Goal: Information Seeking & Learning: Learn about a topic

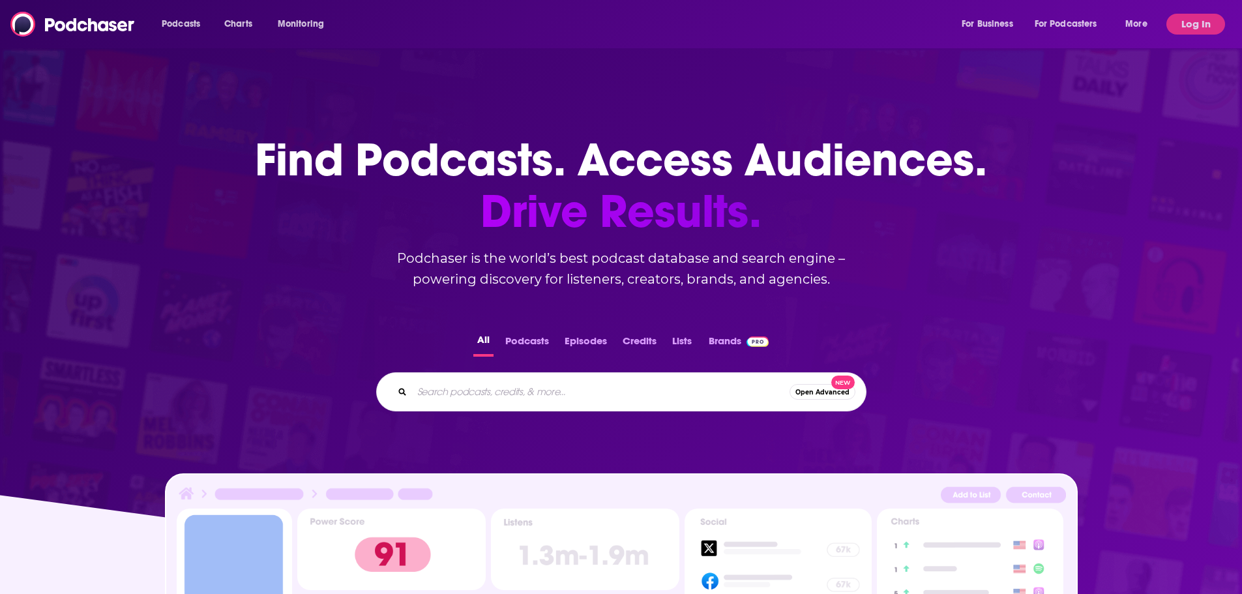
click at [570, 388] on input "Search podcasts, credits, & more..." at bounding box center [600, 391] width 377 height 21
type input "The CX Leader"
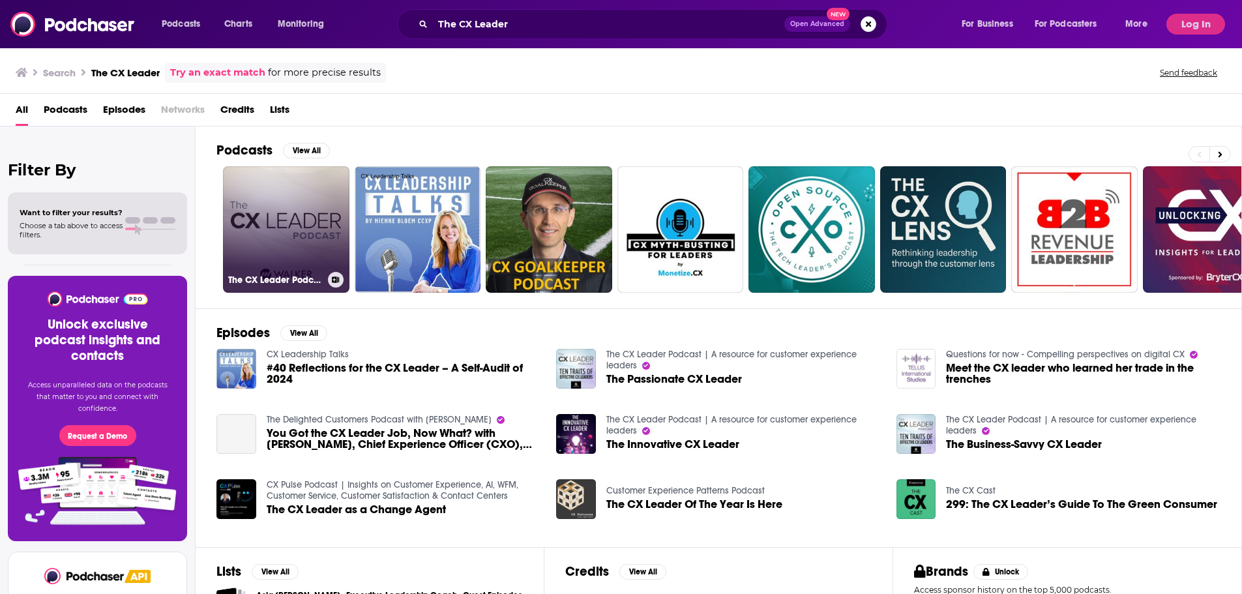
click at [308, 211] on link "The CX Leader Podcast | A resource for customer experience leaders" at bounding box center [286, 229] width 126 height 126
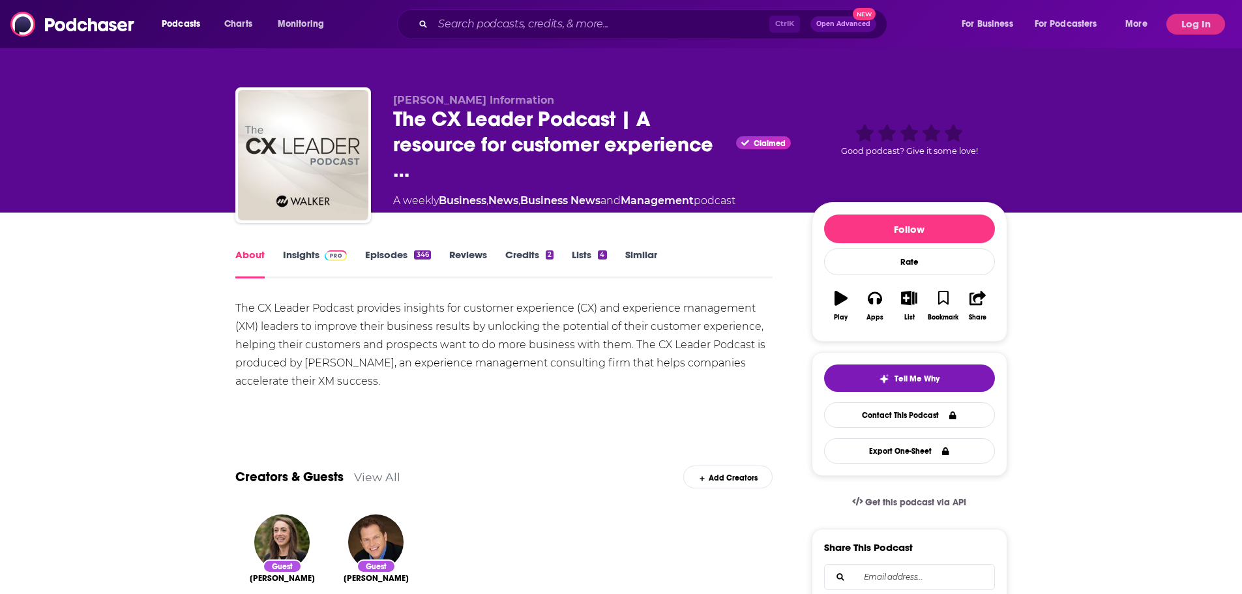
click at [371, 255] on link "Episodes 346" at bounding box center [397, 263] width 65 height 30
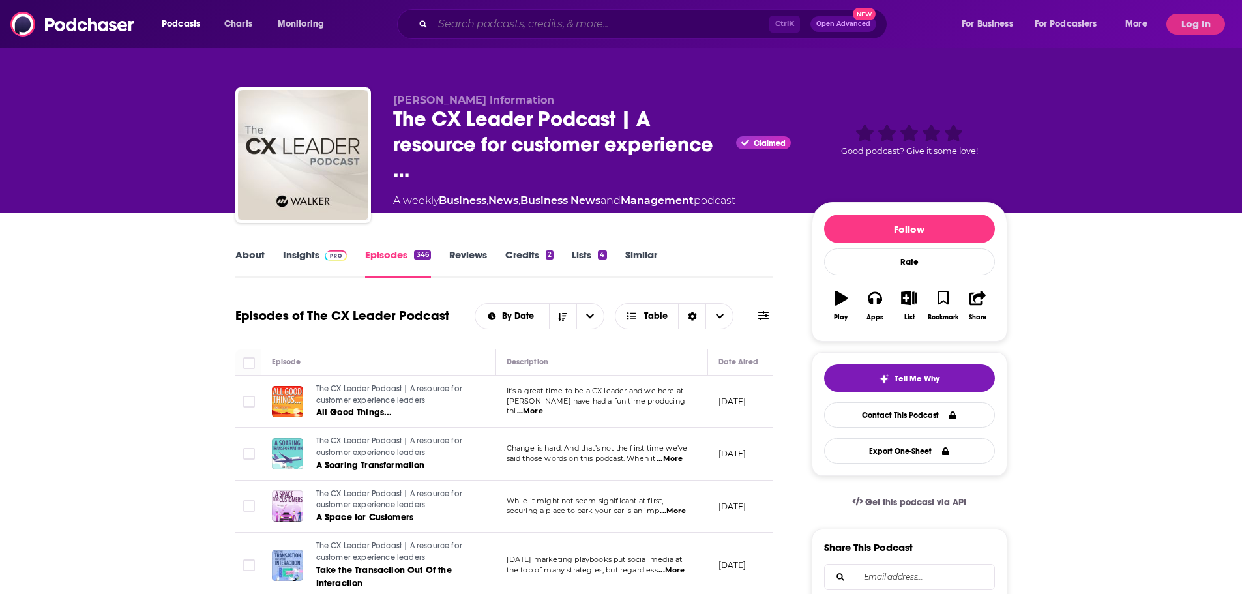
click at [501, 17] on input "Search podcasts, credits, & more..." at bounding box center [601, 24] width 336 height 21
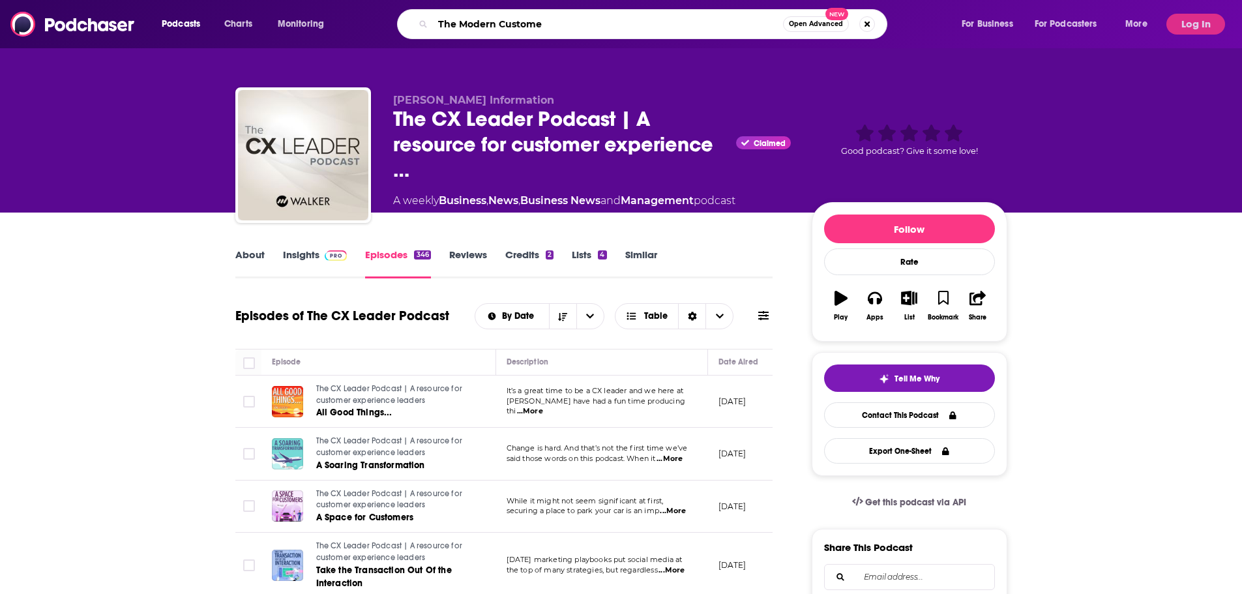
type input "The Modern Customer"
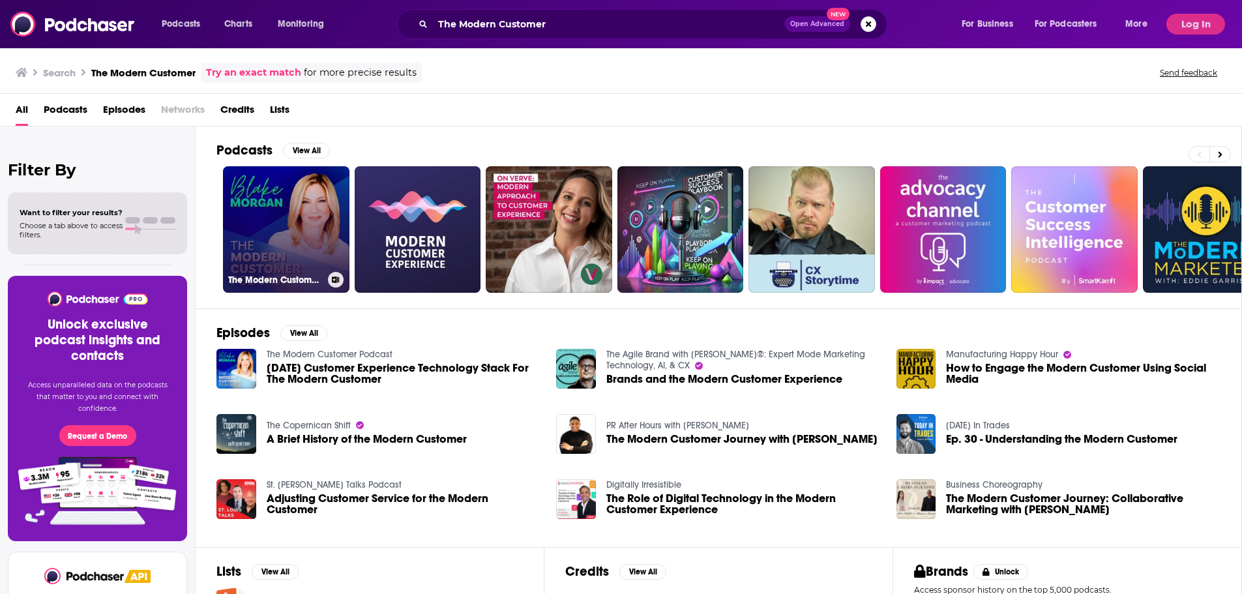
click at [291, 227] on link "The Modern Customer Podcast" at bounding box center [286, 229] width 126 height 126
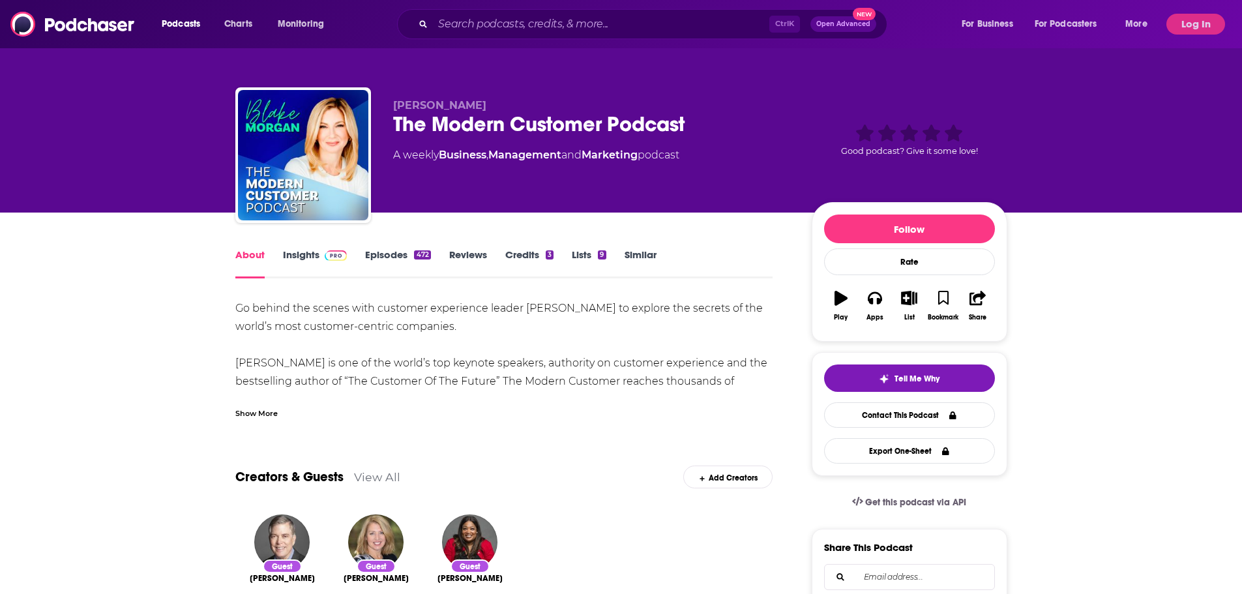
click at [262, 410] on div "Show More" at bounding box center [256, 412] width 42 height 12
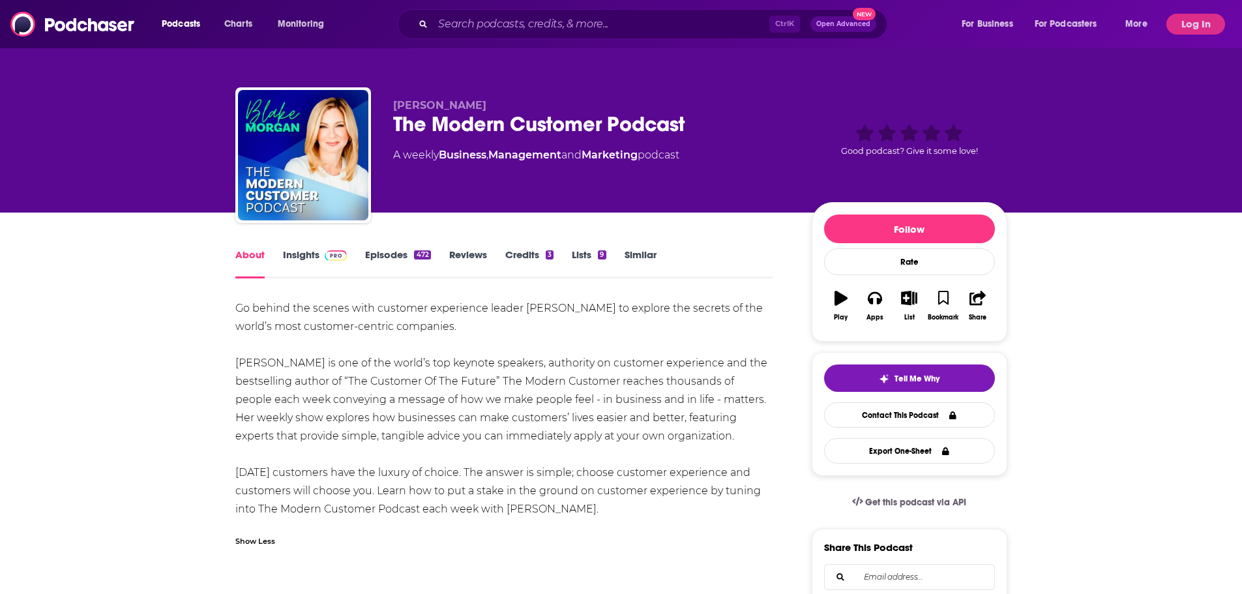
click at [323, 255] on link "Insights" at bounding box center [315, 263] width 65 height 30
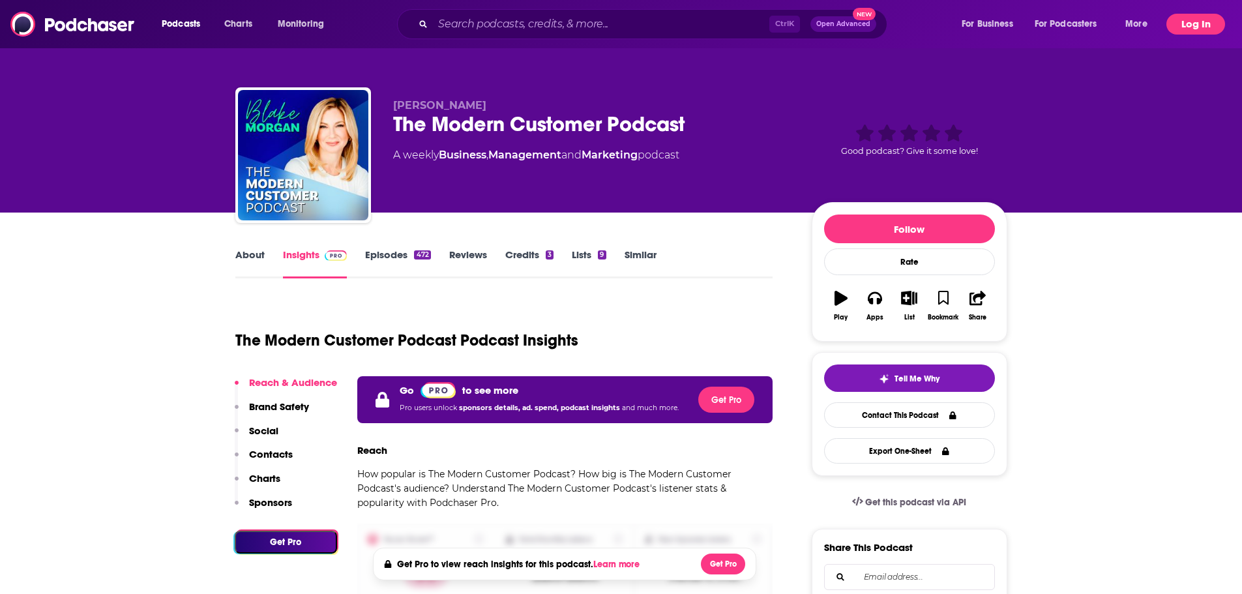
click at [1193, 33] on button "Log In" at bounding box center [1195, 24] width 59 height 21
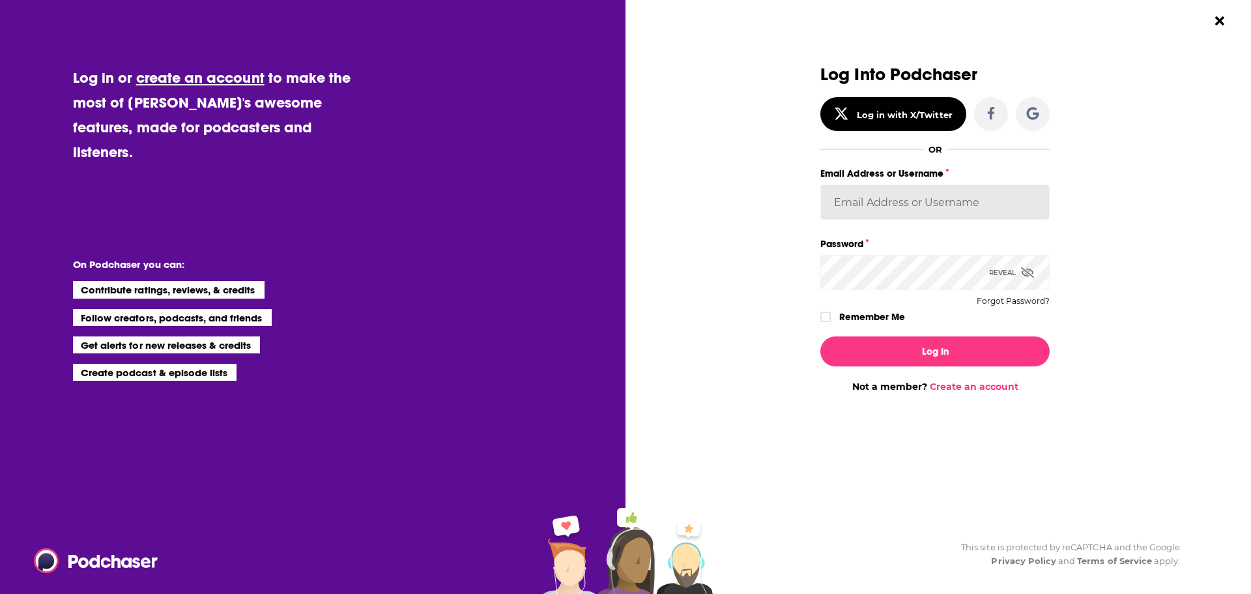
click at [907, 193] on input "Email Address or Username" at bounding box center [935, 201] width 229 height 35
paste input "mindy.nelson@axicom.com"
type input "mindy.nelson@axicom.com"
click at [902, 341] on button "Log In" at bounding box center [935, 351] width 229 height 30
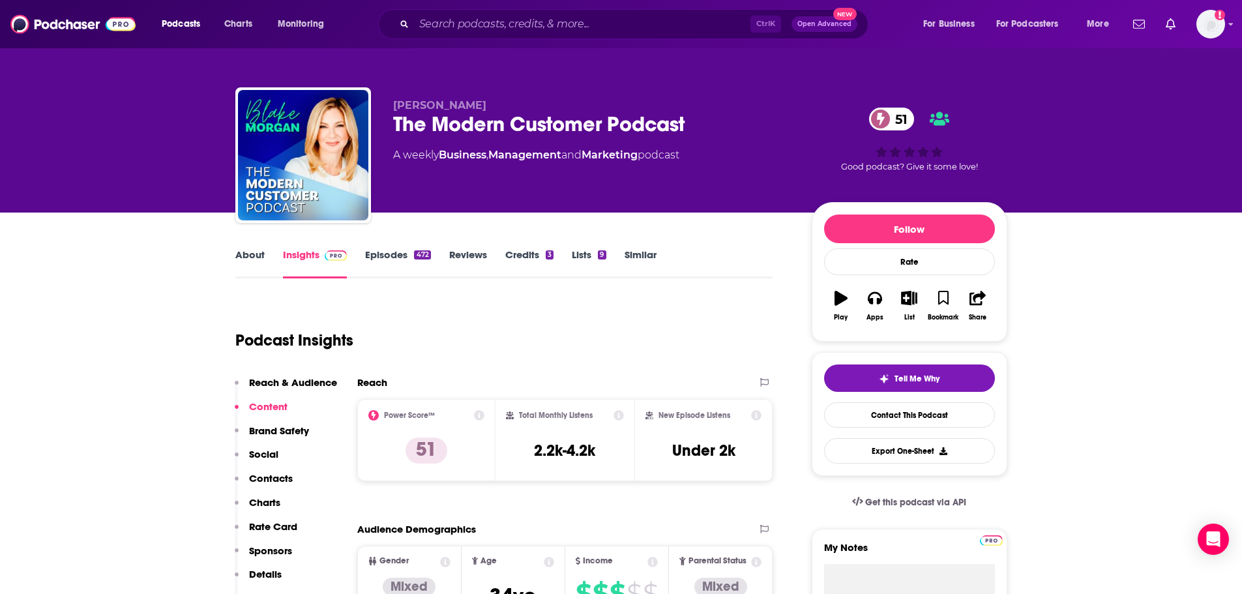
click at [252, 257] on link "About" at bounding box center [249, 263] width 29 height 30
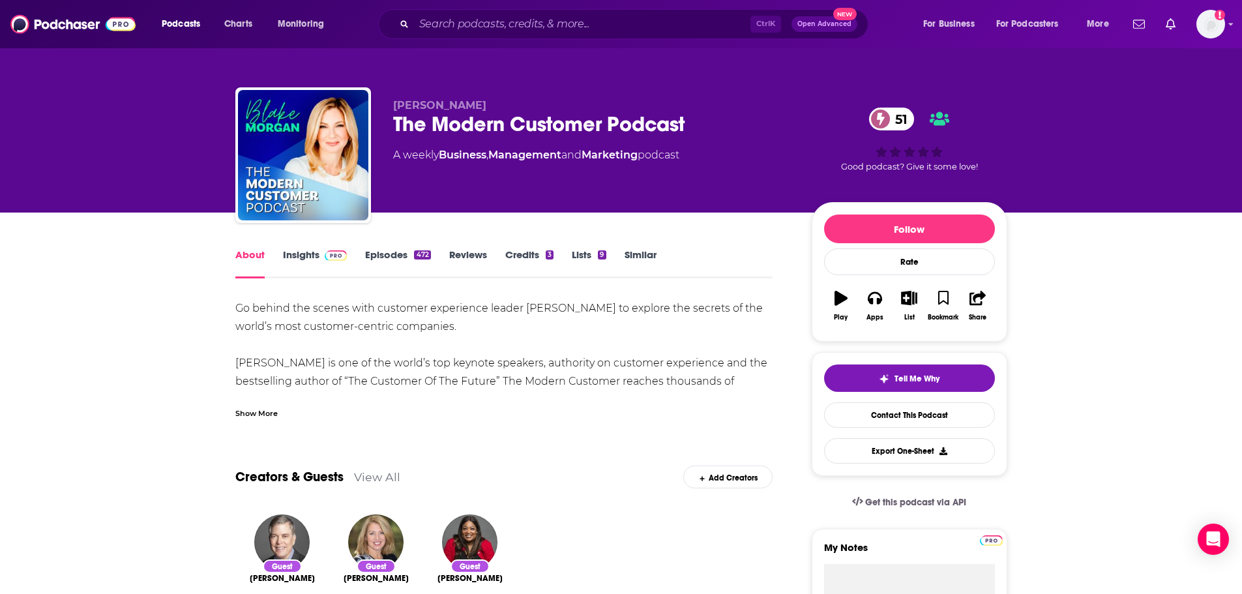
click at [319, 259] on span at bounding box center [333, 254] width 28 height 12
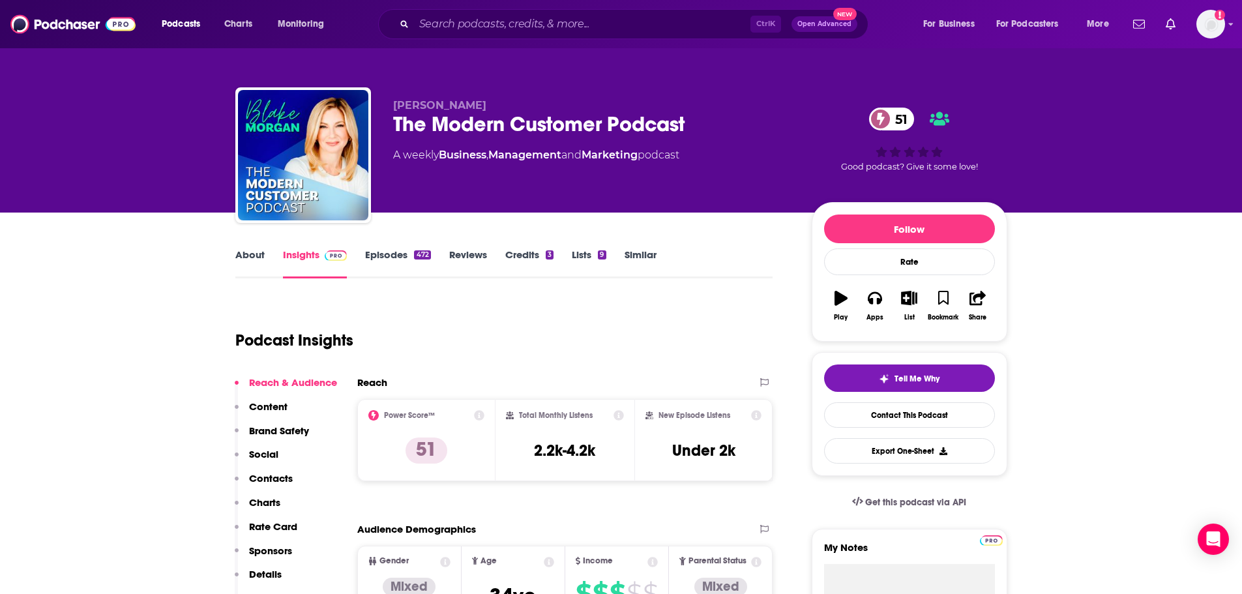
click at [478, 262] on link "Reviews" at bounding box center [468, 263] width 38 height 30
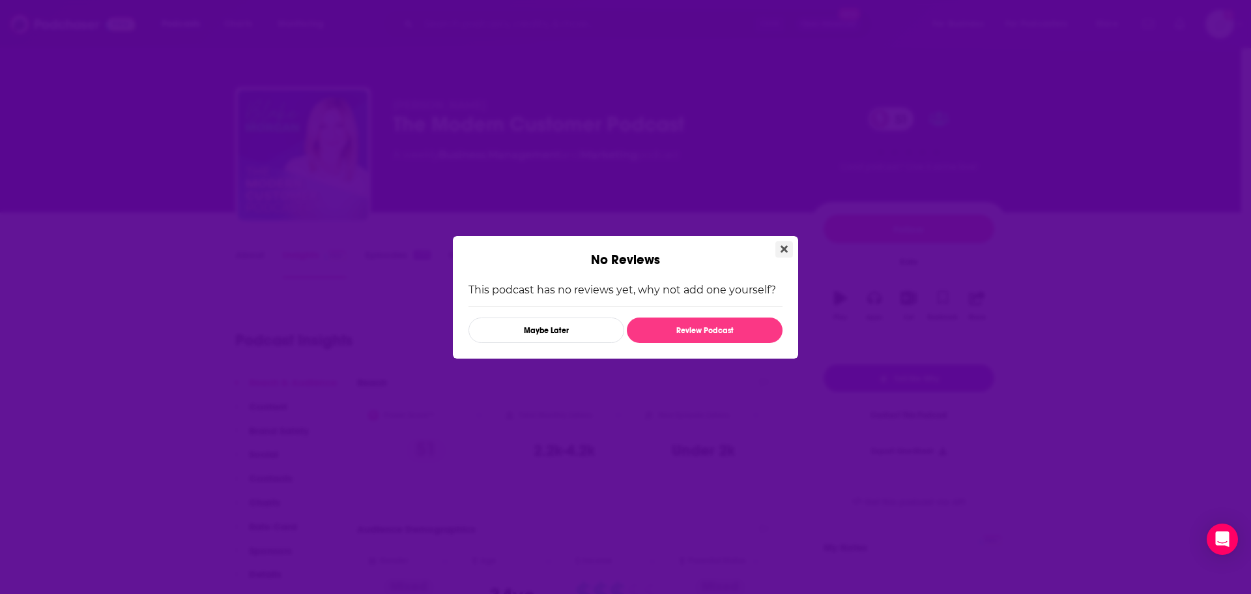
click at [785, 246] on icon "Close" at bounding box center [784, 249] width 7 height 10
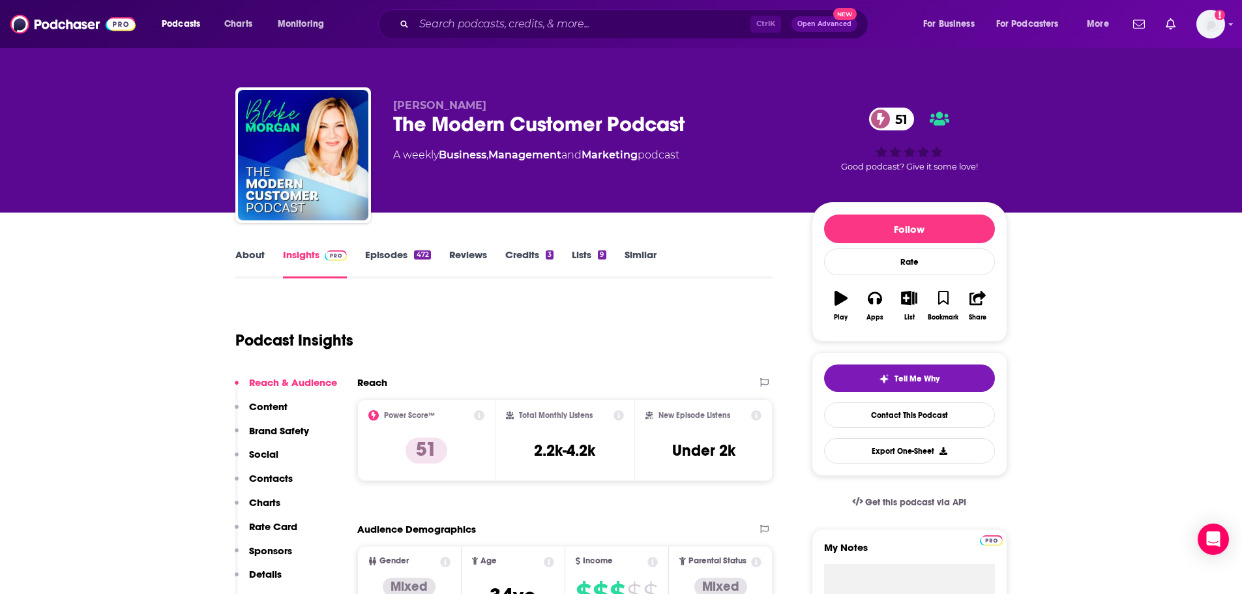
click at [533, 252] on link "Credits 3" at bounding box center [529, 263] width 48 height 30
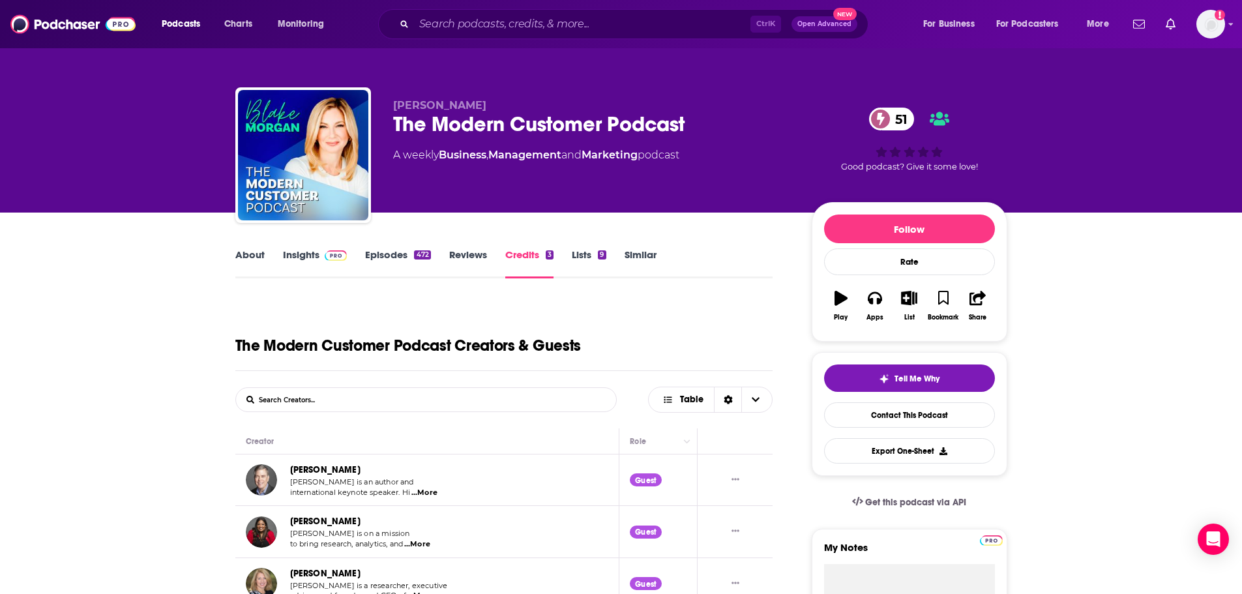
click at [583, 264] on link "Lists 9" at bounding box center [589, 263] width 34 height 30
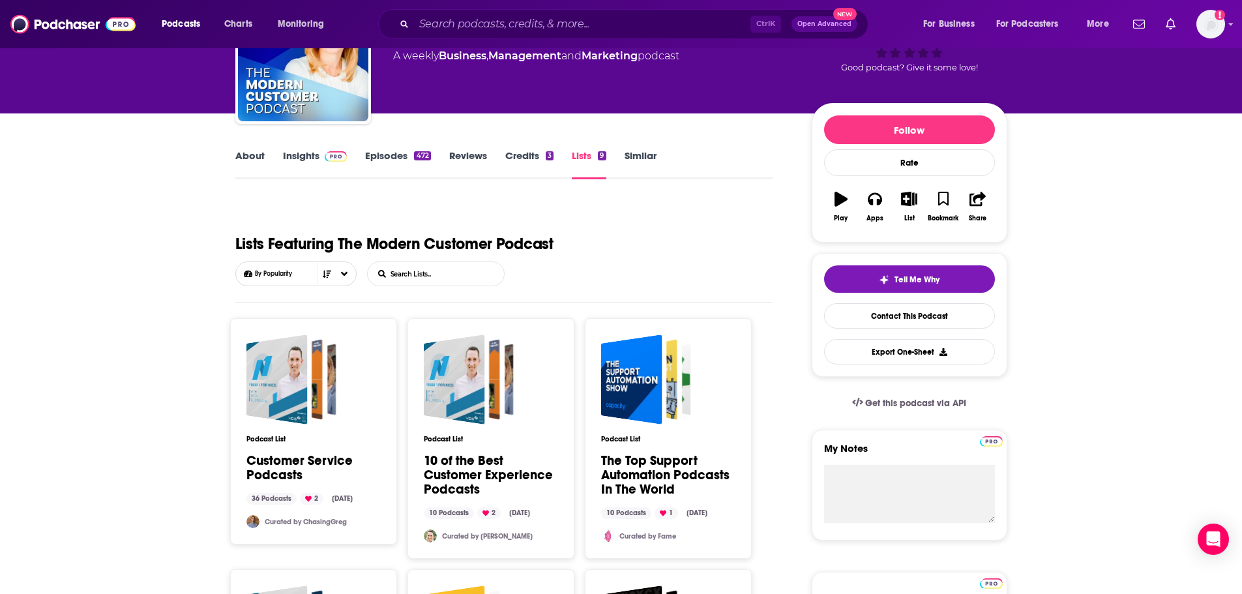
scroll to position [130, 0]
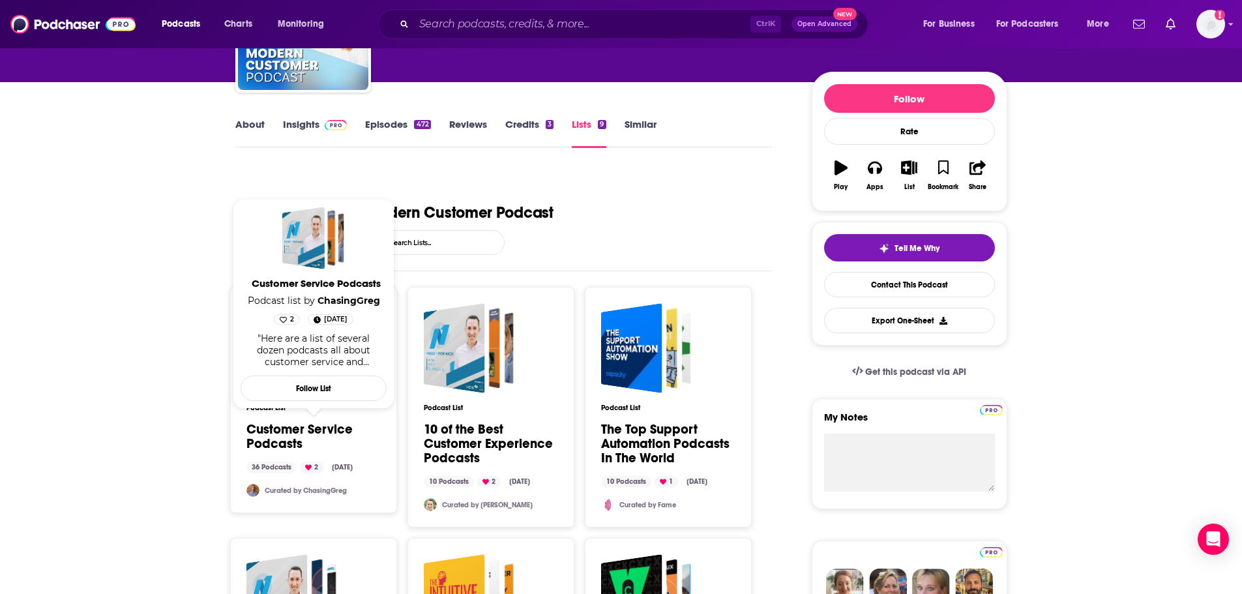
click at [306, 432] on link "Customer Service Podcasts" at bounding box center [313, 436] width 134 height 29
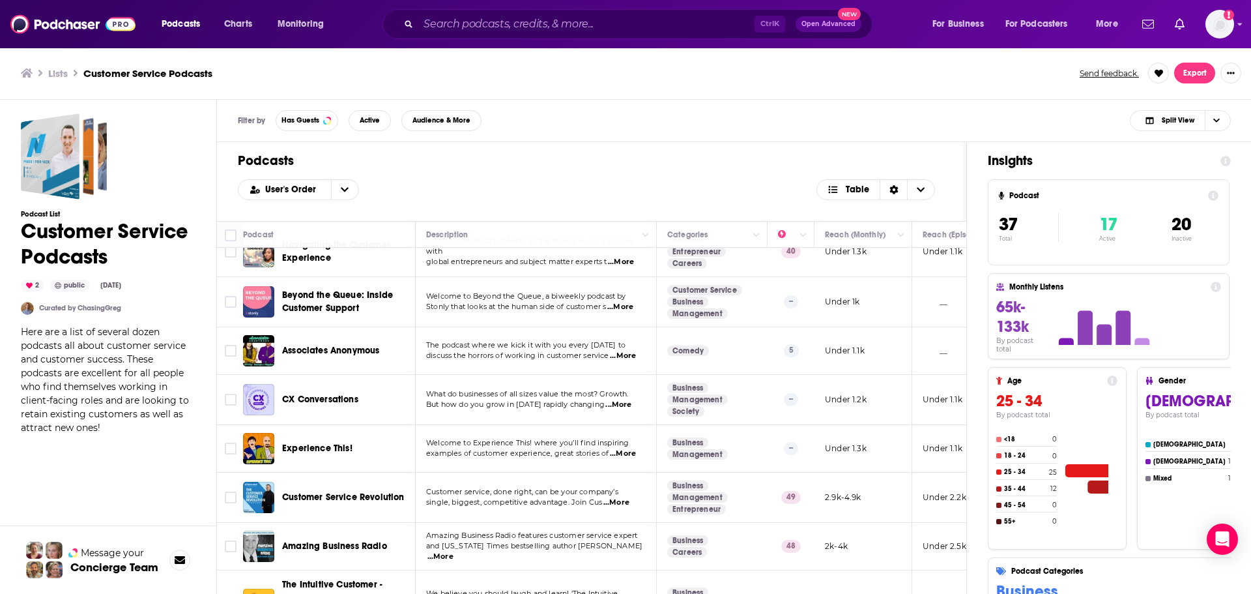
scroll to position [261, 0]
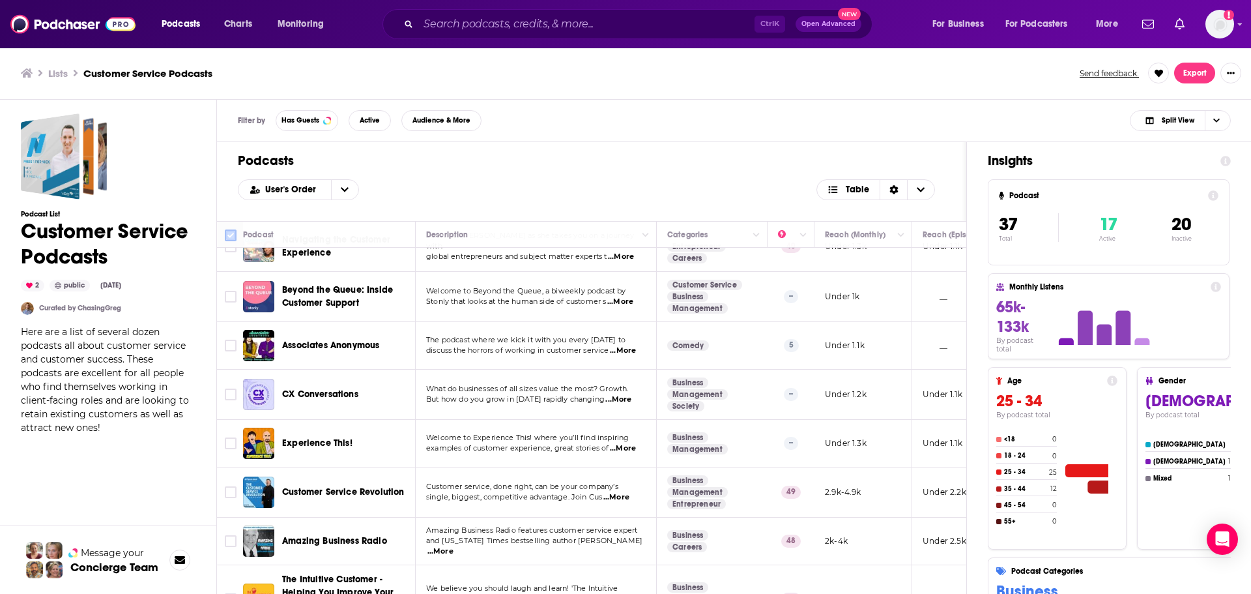
click at [227, 231] on input "Toggle select all" at bounding box center [231, 235] width 12 height 12
checkbox input "true"
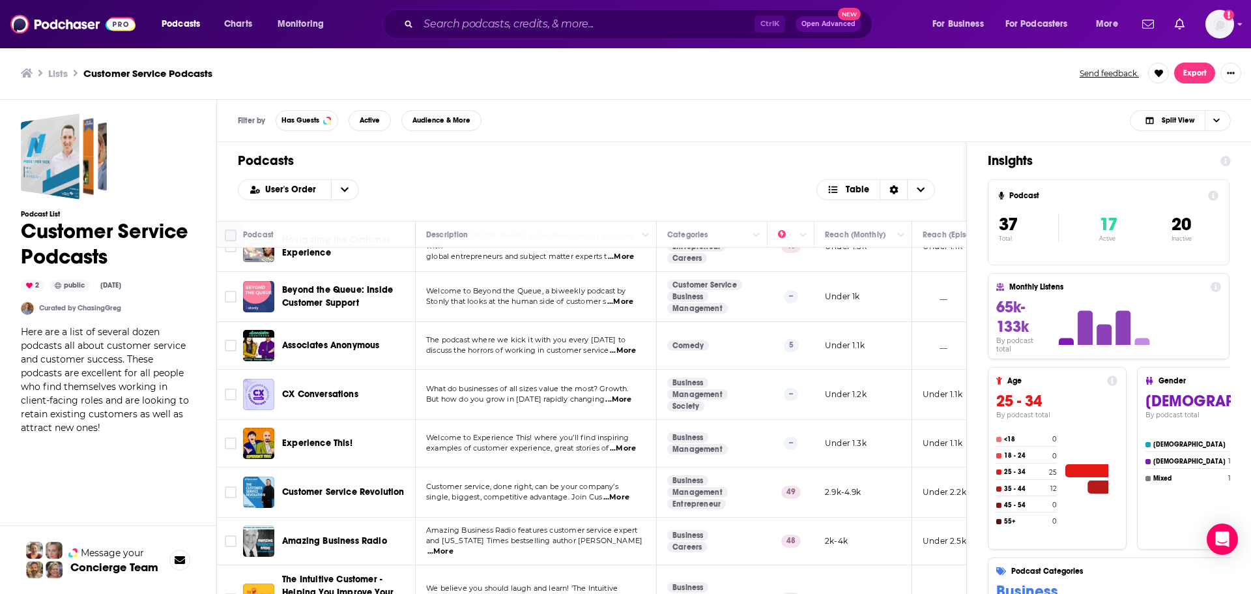
checkbox input "true"
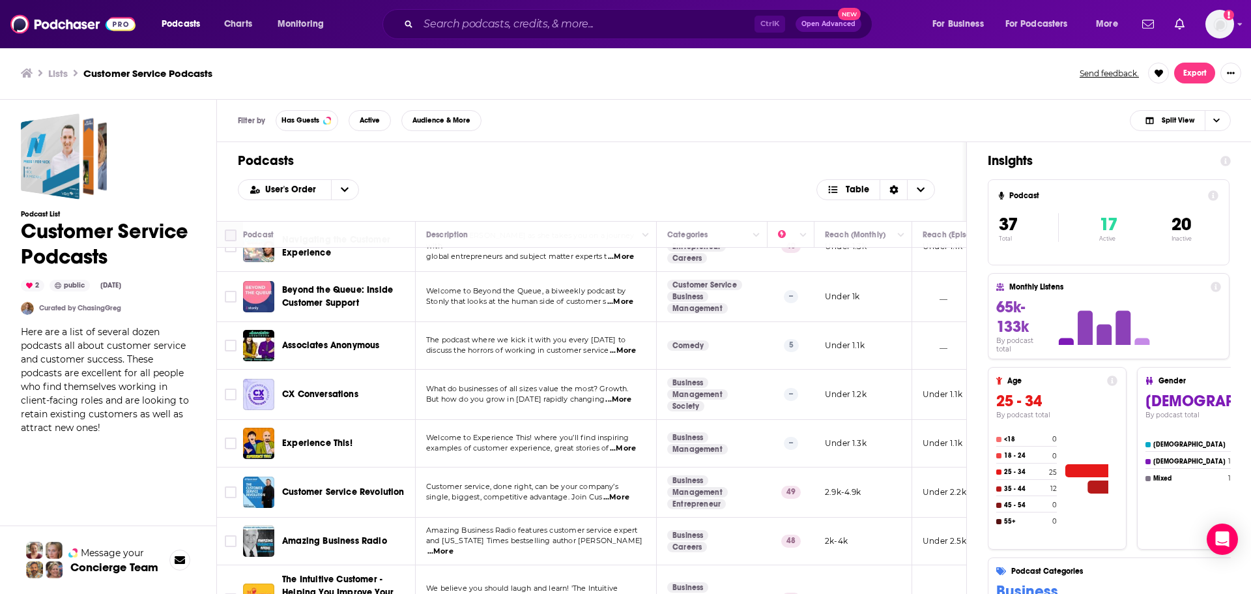
checkbox input "true"
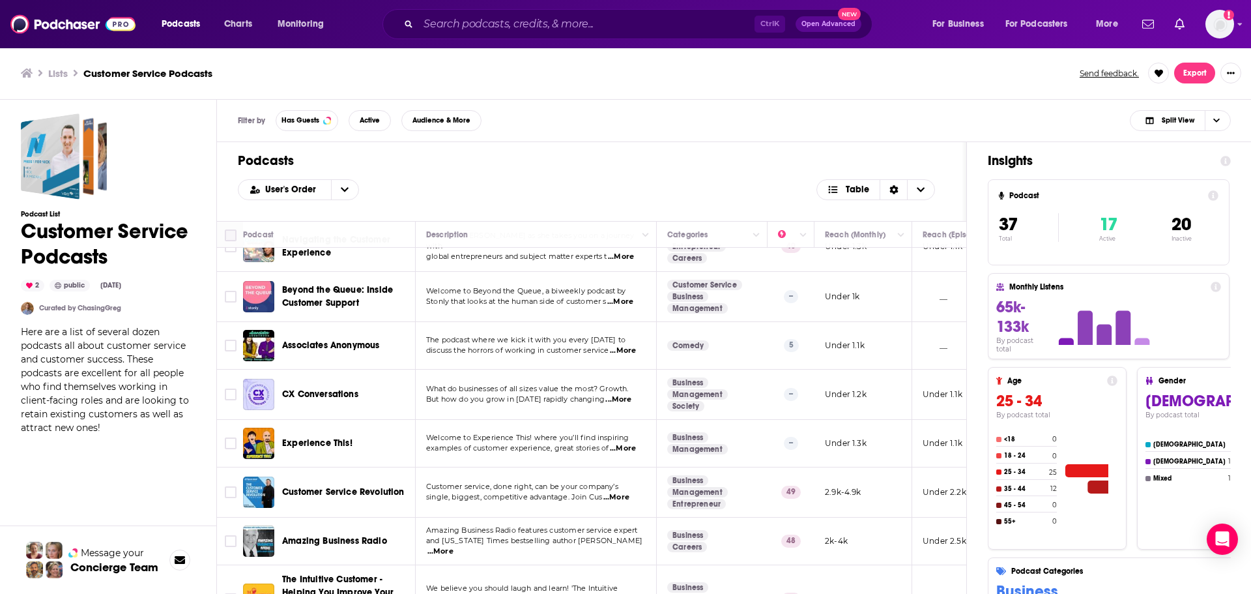
checkbox input "true"
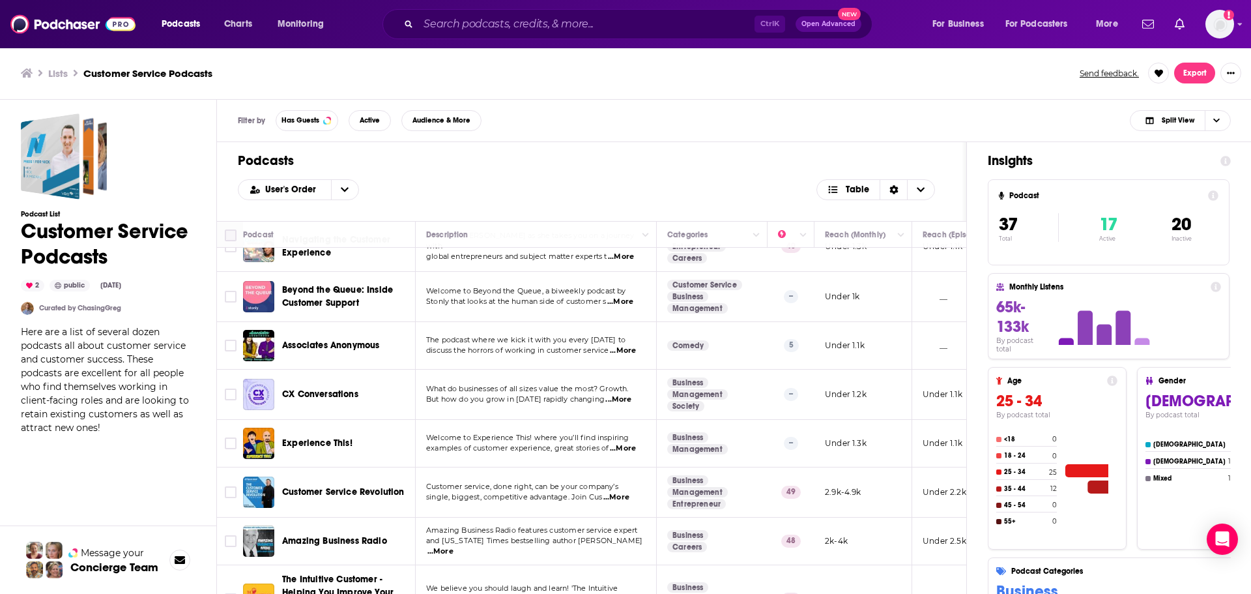
checkbox input "true"
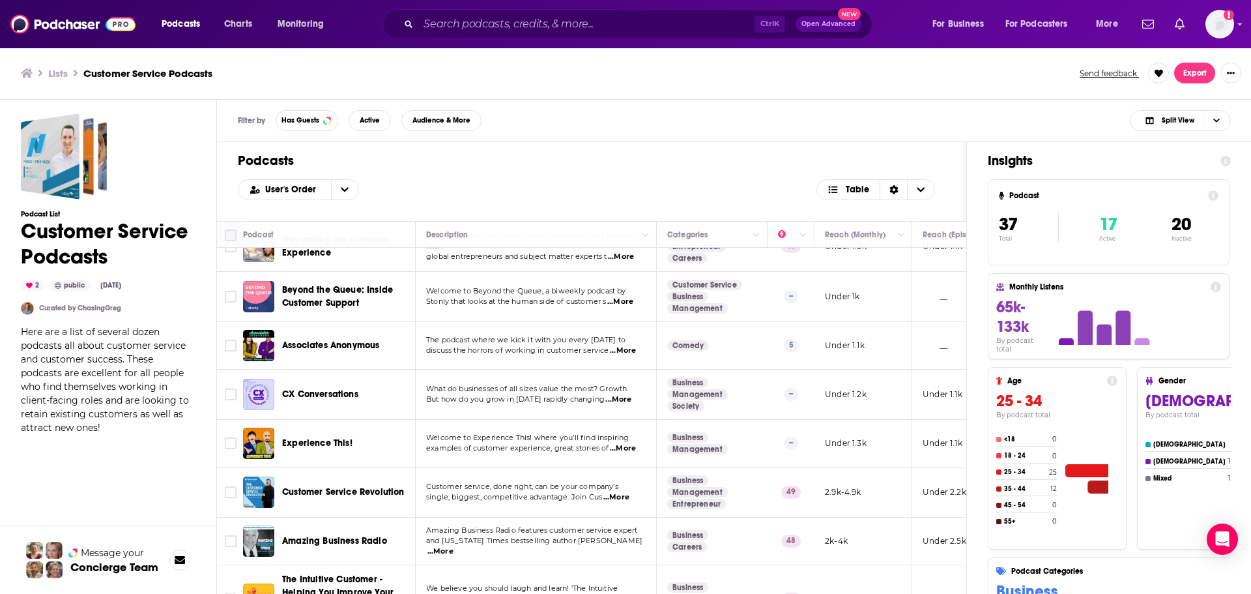
checkbox input "true"
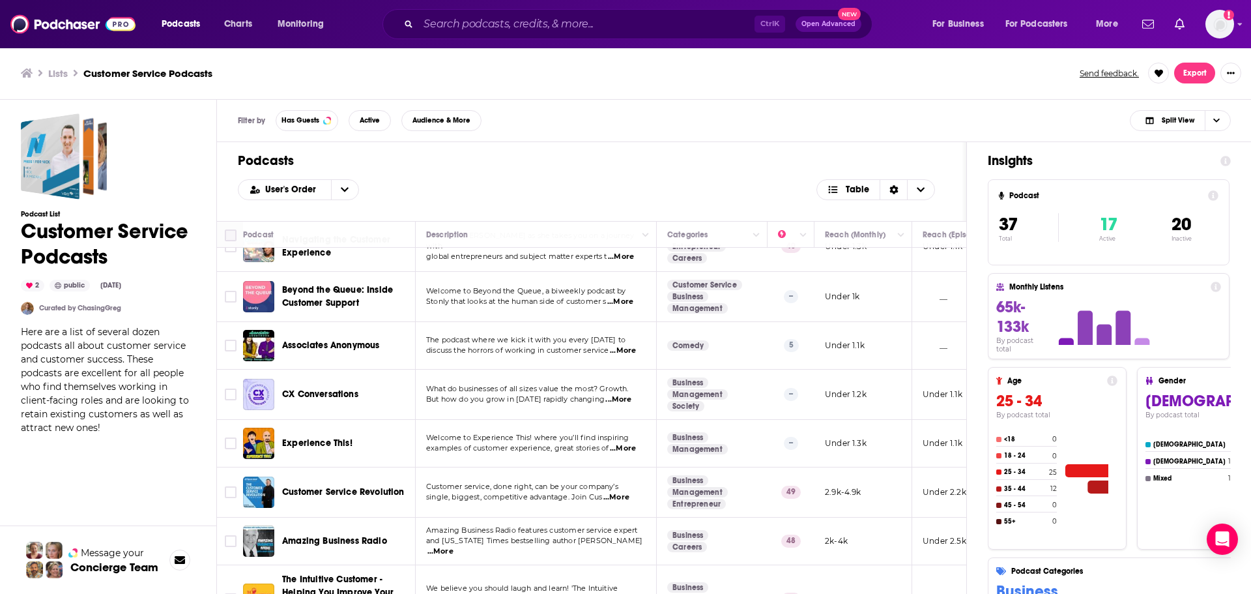
checkbox input "true"
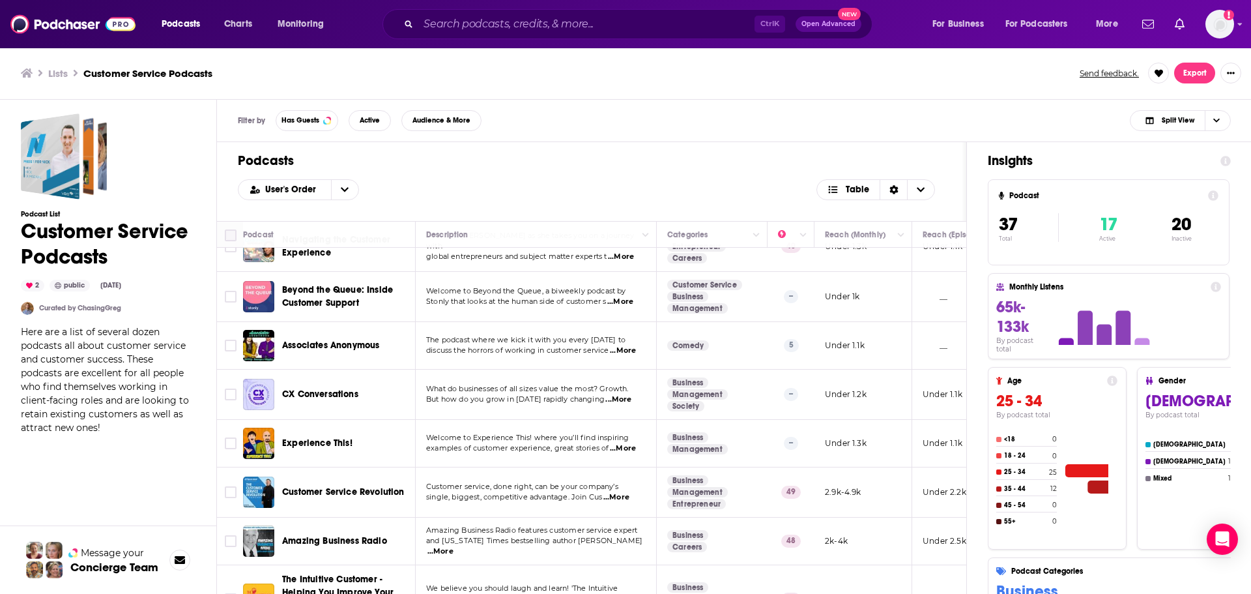
checkbox input "true"
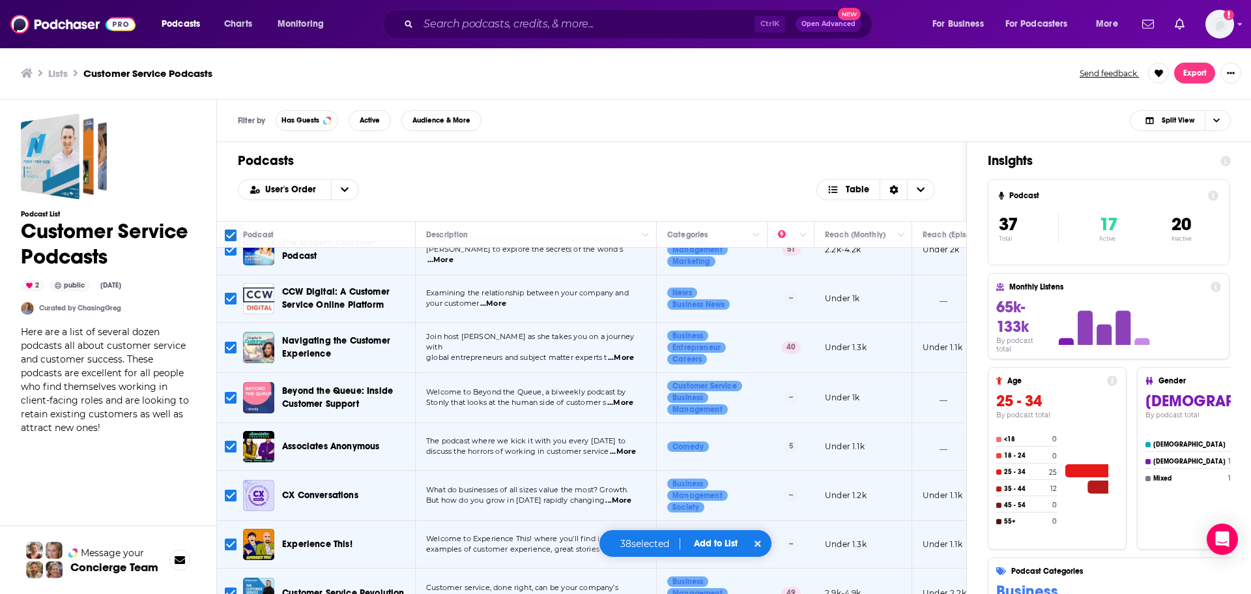
scroll to position [0, 0]
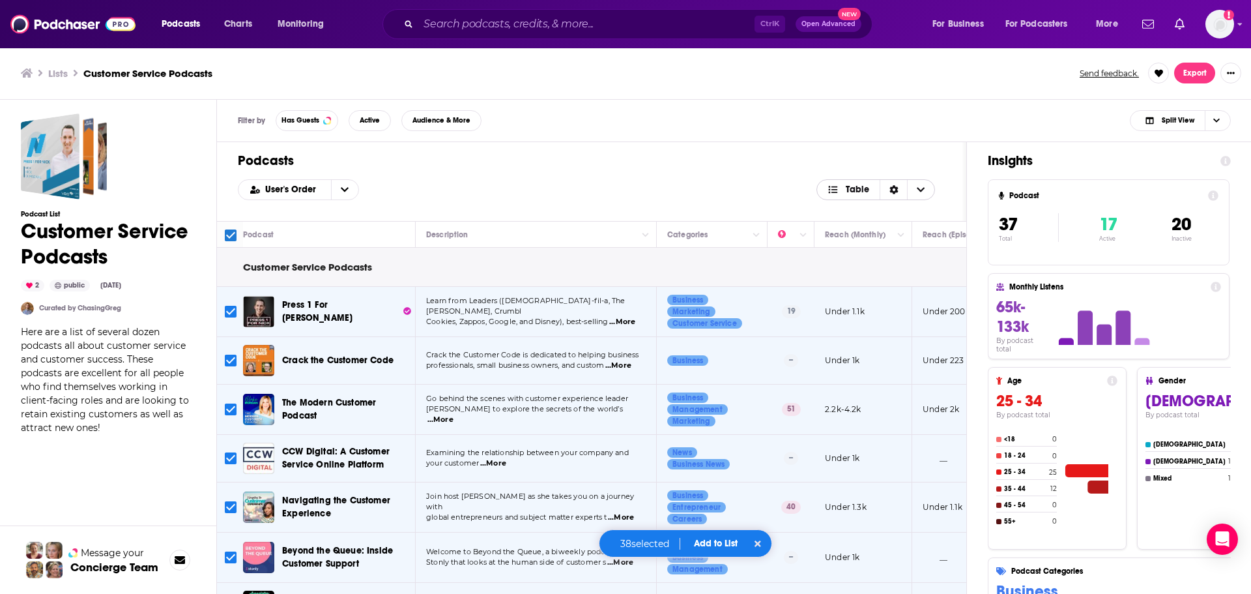
click at [860, 190] on span "Table" at bounding box center [857, 189] width 23 height 9
click at [920, 188] on icon "Choose View" at bounding box center [921, 189] width 8 height 9
click at [922, 188] on icon "Choose View" at bounding box center [921, 189] width 8 height 9
click at [897, 188] on icon "Sort Direction" at bounding box center [894, 189] width 8 height 9
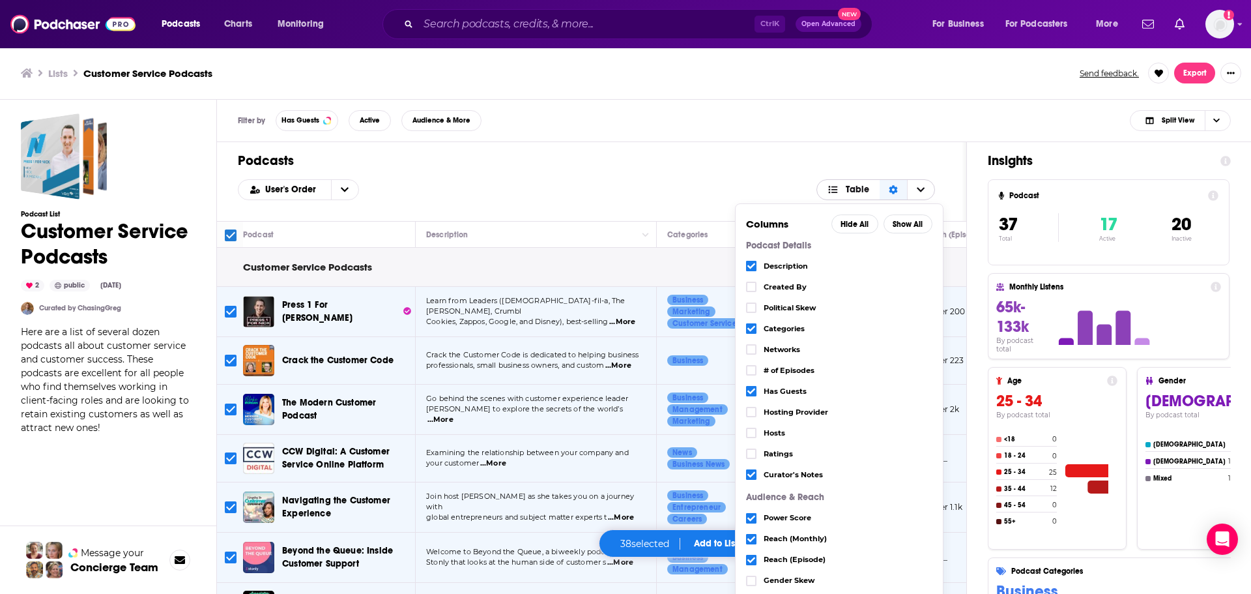
click at [897, 188] on icon "Sort Direction" at bounding box center [894, 189] width 8 height 9
drag, startPoint x: 668, startPoint y: 206, endPoint x: 1169, endPoint y: 47, distance: 525.2
click at [675, 206] on div "Podcasts User's Order Table Columns Hide All Show All Podcast Details Descripti…" at bounding box center [591, 181] width 749 height 79
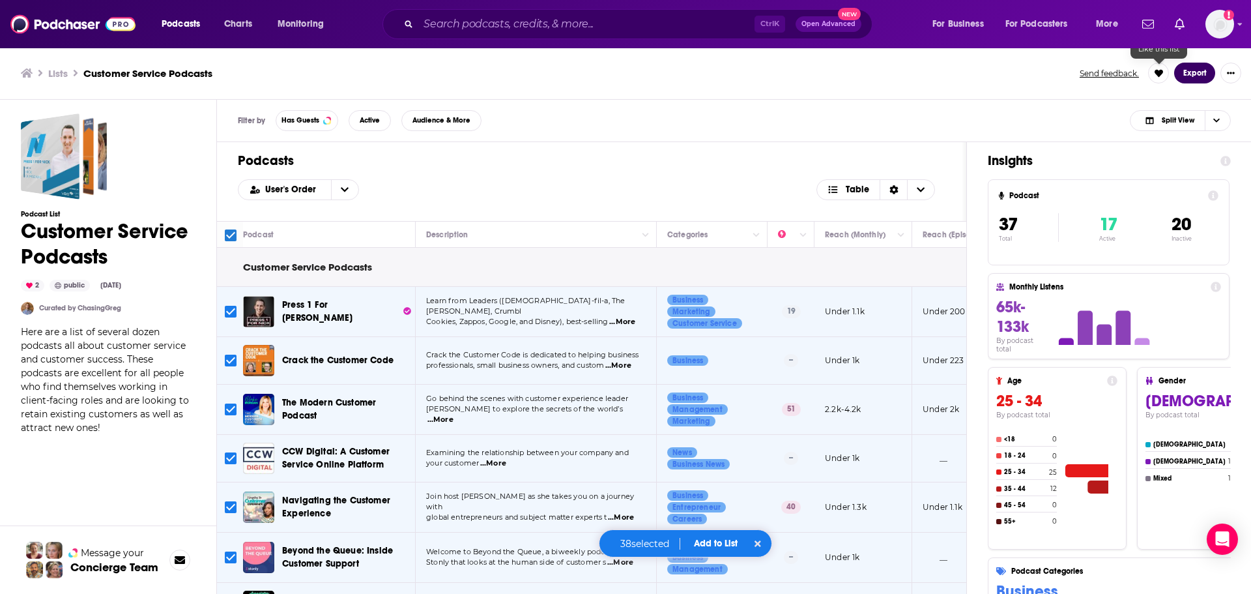
click at [1178, 74] on button "Export" at bounding box center [1194, 73] width 41 height 21
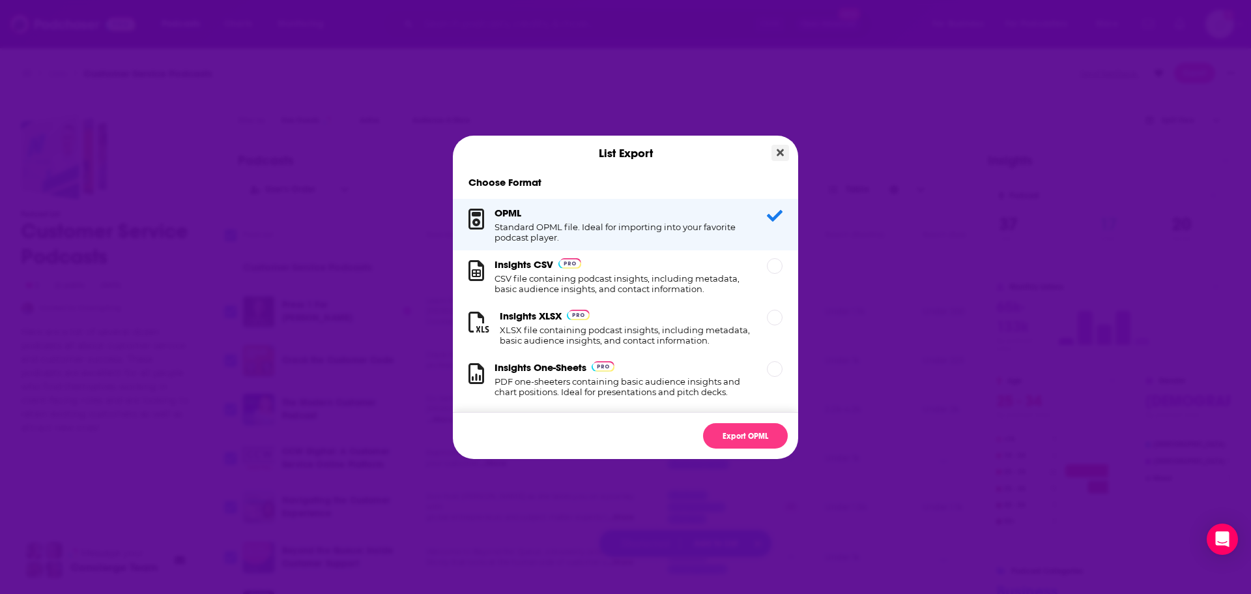
click at [780, 154] on icon "Close" at bounding box center [780, 152] width 7 height 10
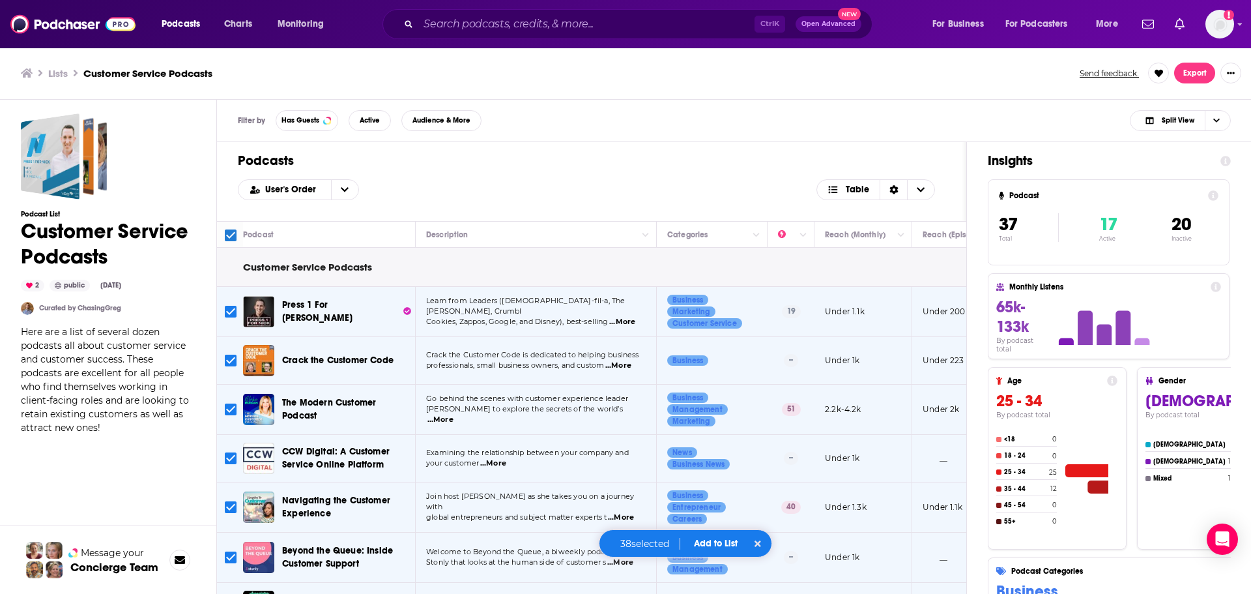
click at [65, 70] on h3 "Lists" at bounding box center [58, 73] width 20 height 12
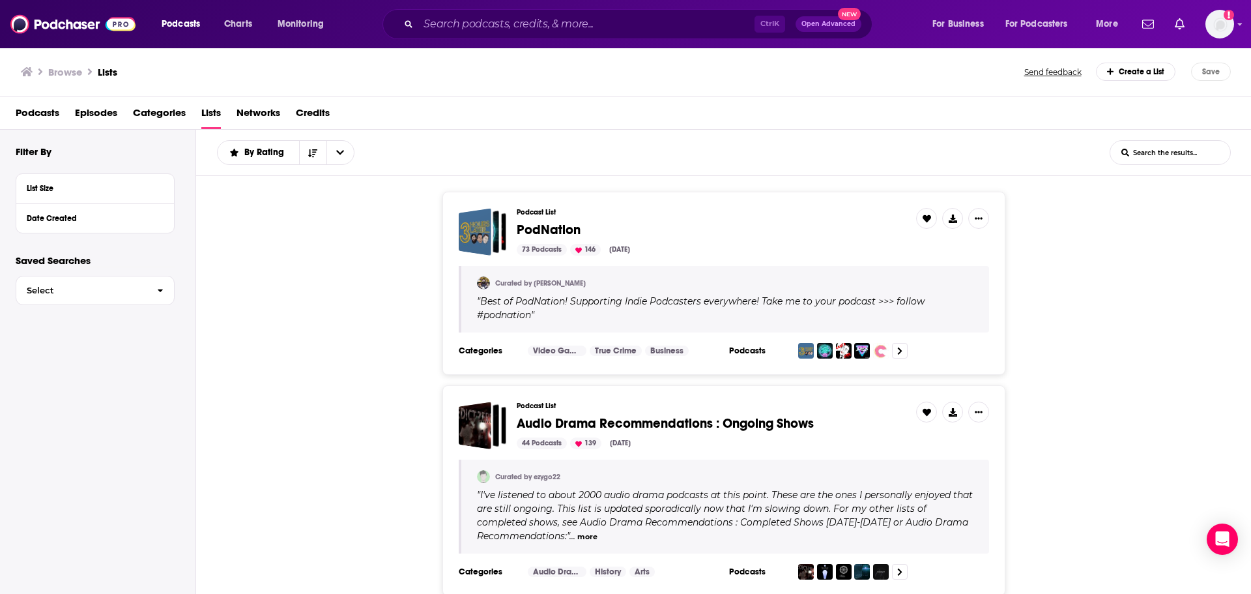
click at [1165, 154] on input "List Search Input" at bounding box center [1171, 152] width 120 height 23
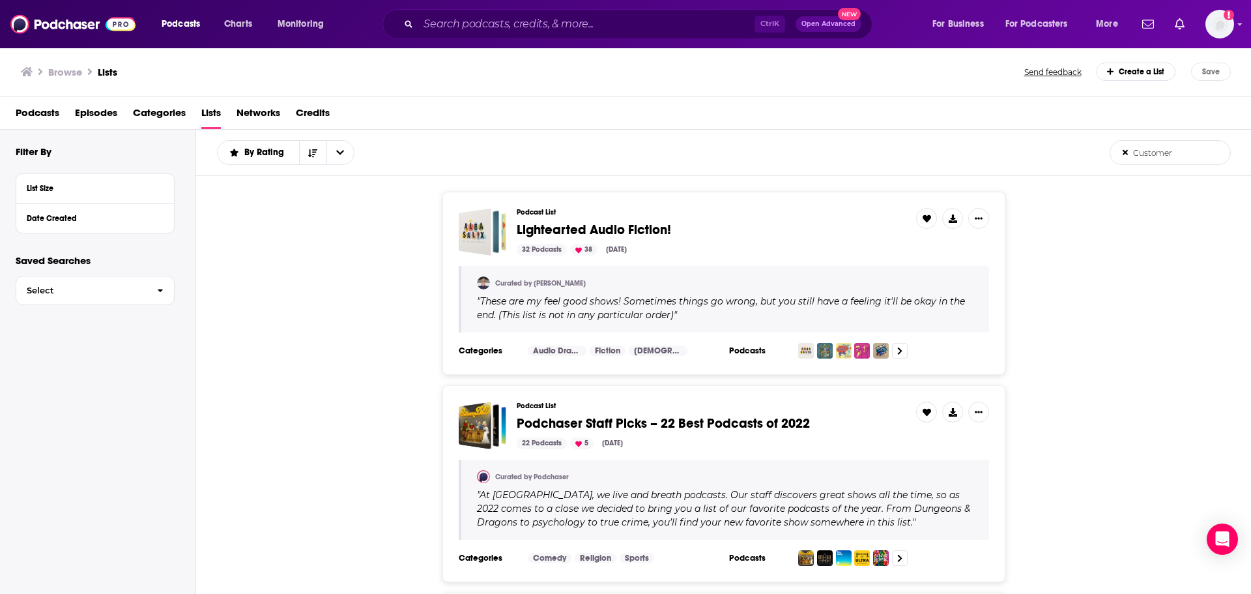
drag, startPoint x: 1184, startPoint y: 149, endPoint x: 1027, endPoint y: 135, distance: 157.7
click at [1044, 139] on div "By Rating Customer List Search Input Search the results... Customer List Search…" at bounding box center [724, 153] width 1056 height 46
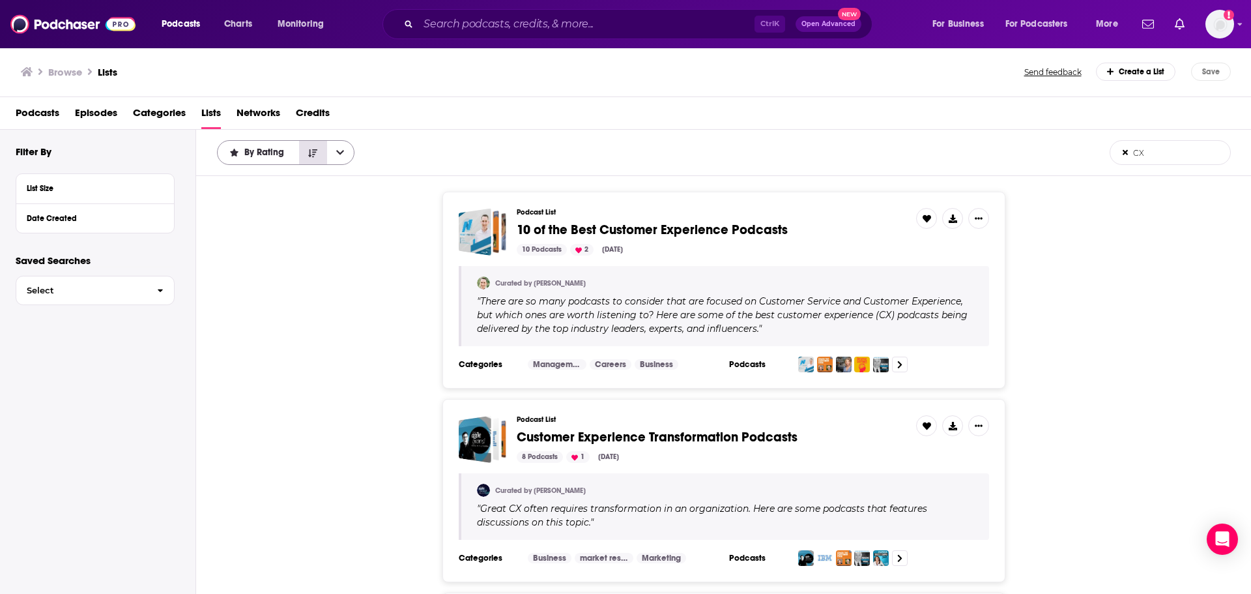
type input "CX"
click at [316, 150] on icon "Sort Direction" at bounding box center [312, 153] width 9 height 8
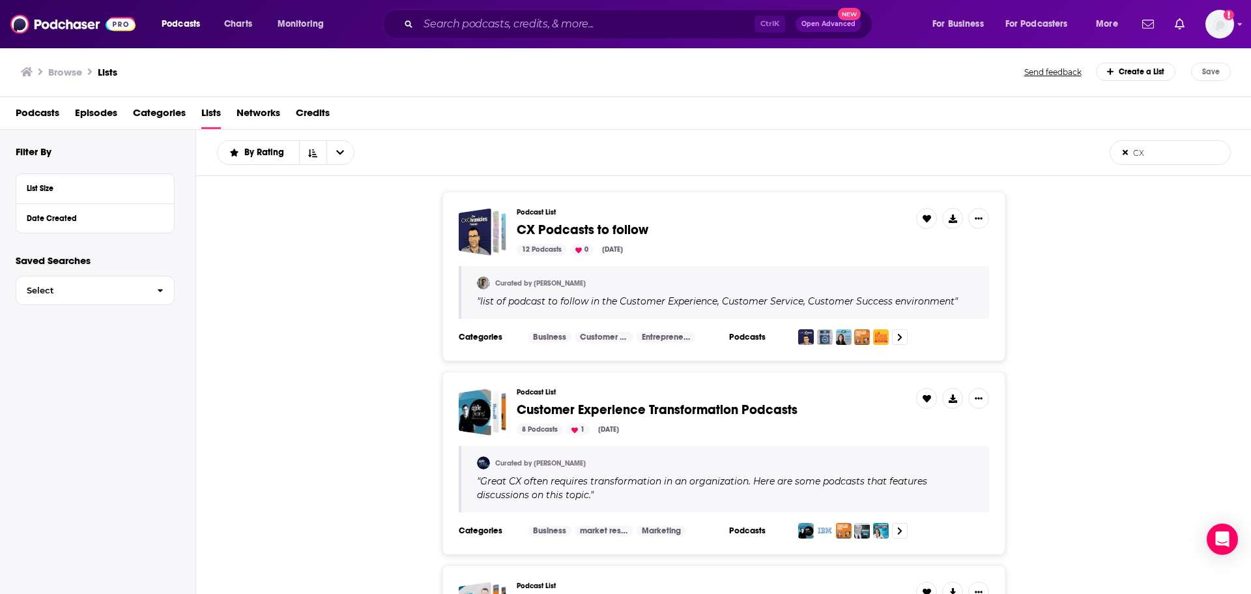
click at [605, 231] on span "CX Podcasts to follow" at bounding box center [583, 230] width 132 height 16
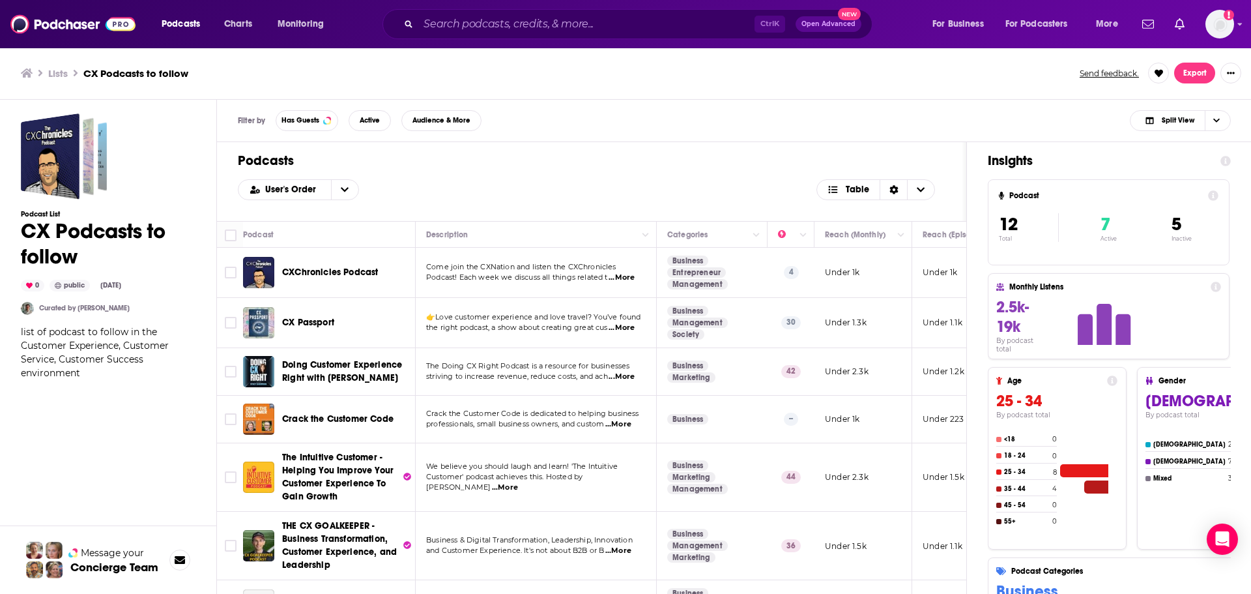
click at [340, 272] on span "CXChronicles Podcast" at bounding box center [330, 272] width 96 height 11
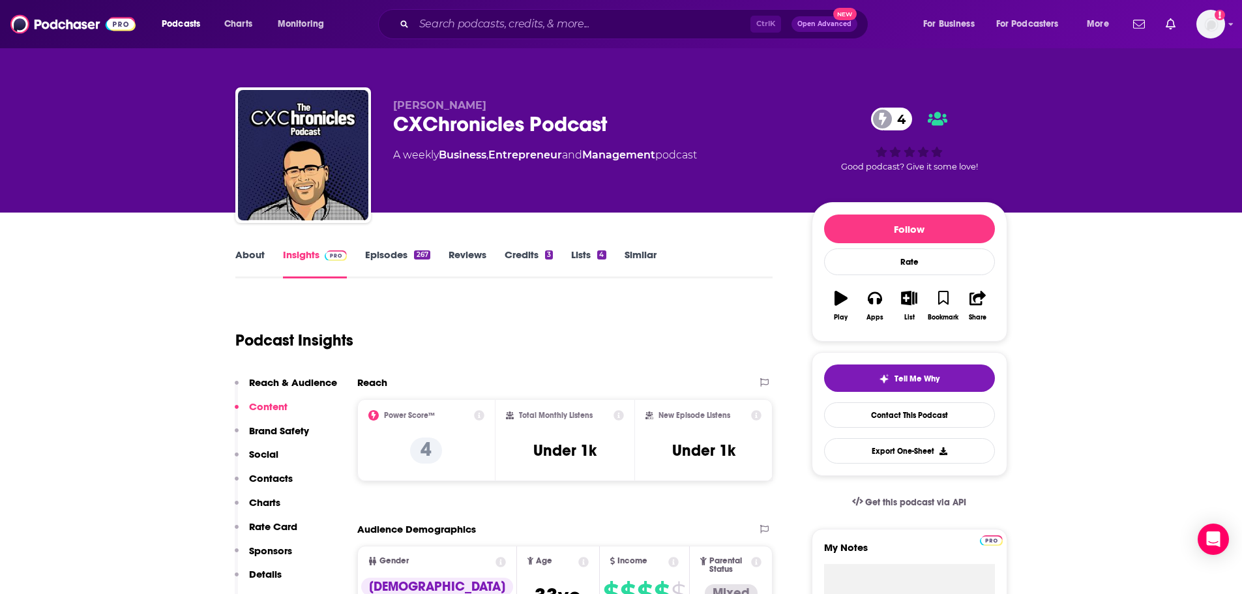
click at [374, 261] on link "Episodes 267" at bounding box center [397, 263] width 65 height 30
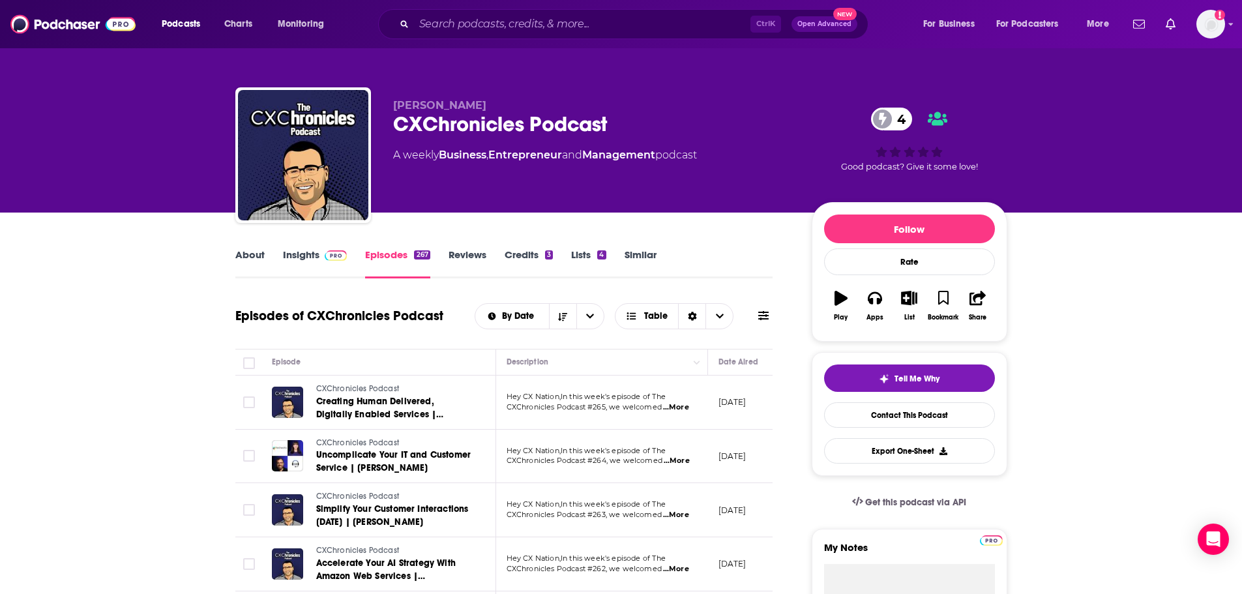
click at [250, 268] on link "About" at bounding box center [249, 263] width 29 height 30
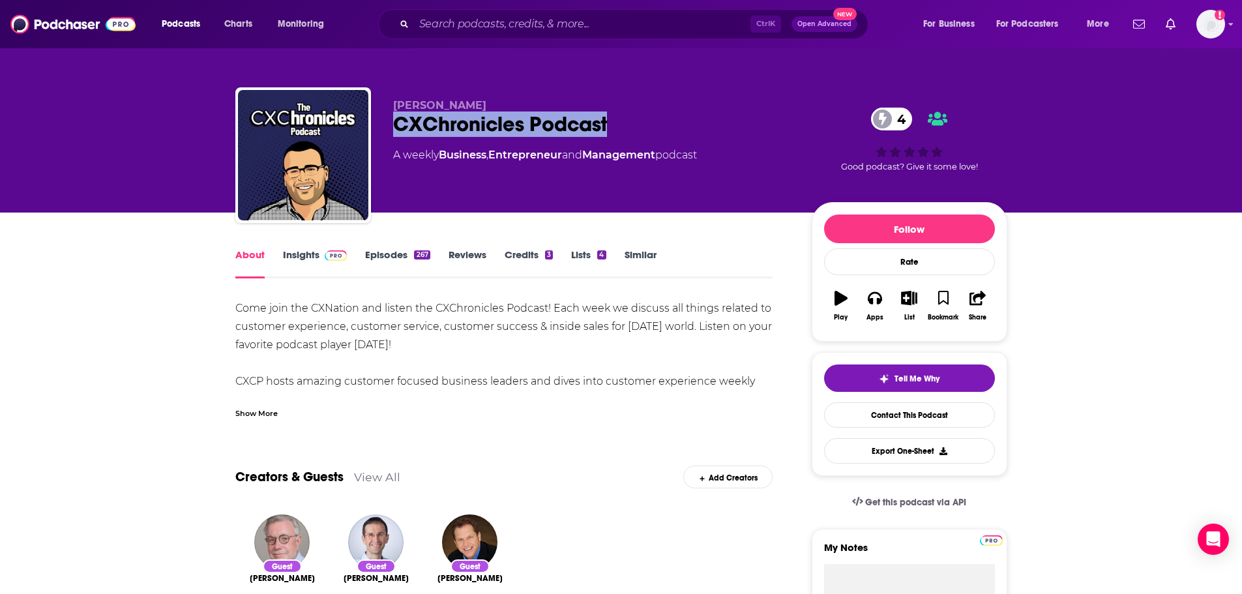
drag, startPoint x: 619, startPoint y: 117, endPoint x: 391, endPoint y: 121, distance: 228.1
click at [391, 121] on div "Adrian Brady-Cesana CXChronicles Podcast 4 A weekly Business , Entrepreneur and…" at bounding box center [621, 157] width 772 height 141
copy h1 "CXChronicles Podcast"
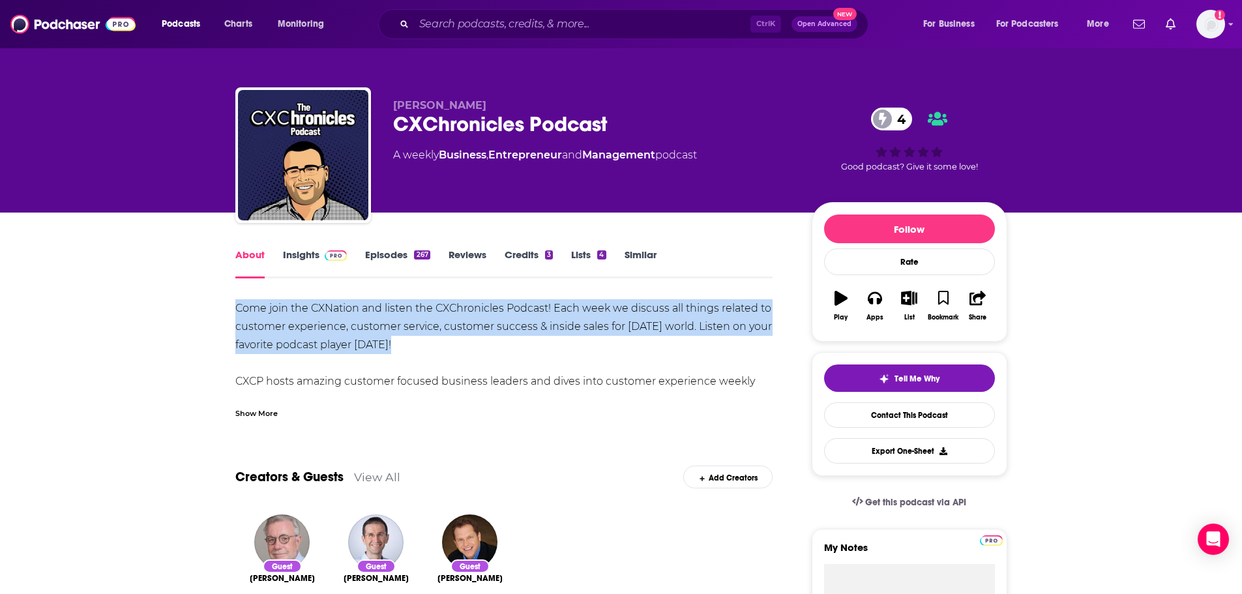
drag, startPoint x: 220, startPoint y: 308, endPoint x: 456, endPoint y: 342, distance: 237.7
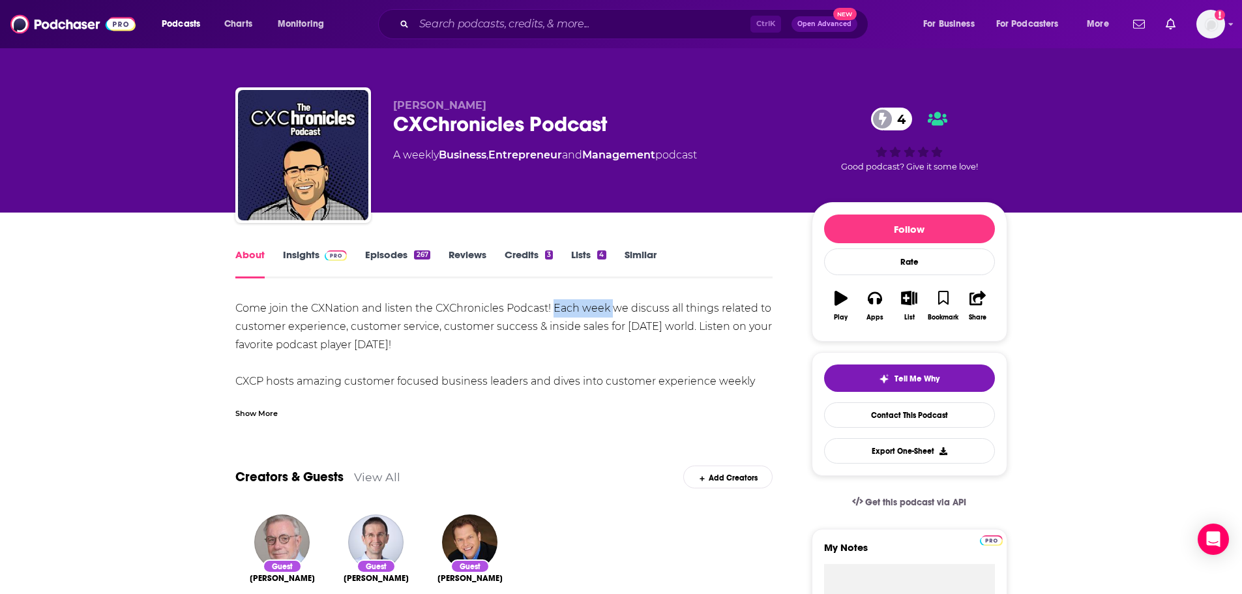
drag, startPoint x: 553, startPoint y: 307, endPoint x: 613, endPoint y: 310, distance: 60.0
click at [613, 310] on div "Come join the CXNation and listen the CXChronicles Podcast! Each week we discus…" at bounding box center [504, 399] width 538 height 201
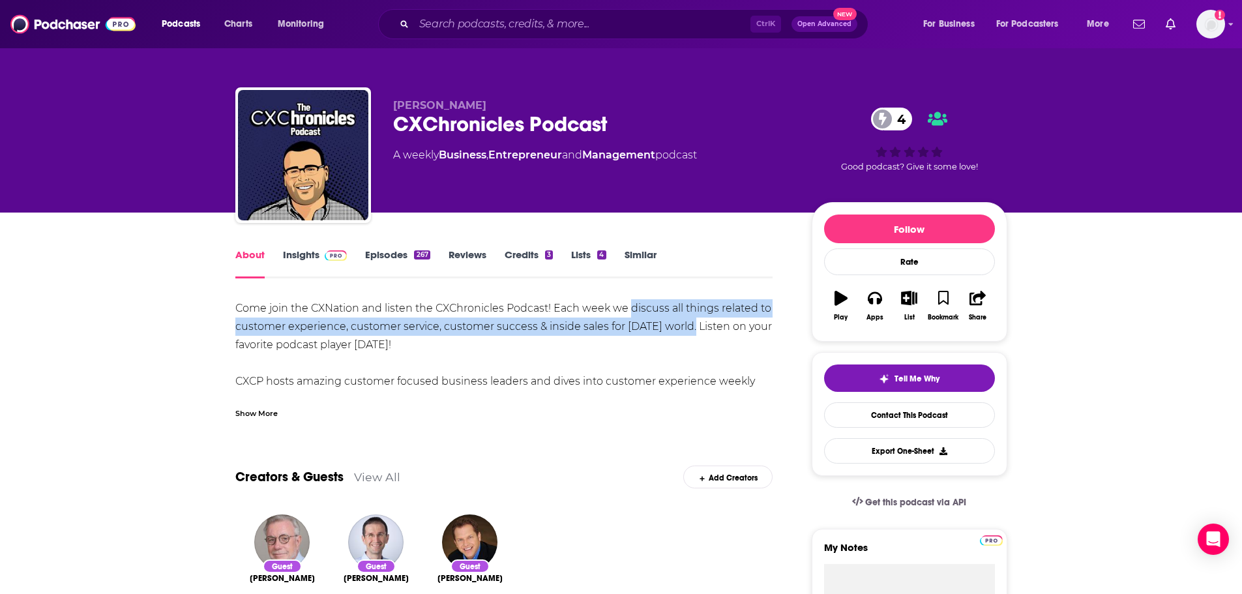
drag, startPoint x: 630, startPoint y: 308, endPoint x: 688, endPoint y: 329, distance: 62.3
click at [688, 329] on div "Come join the CXNation and listen the CXChronicles Podcast! Each week we discus…" at bounding box center [504, 399] width 538 height 201
copy div "discuss all things related to customer experience, customer service, customer s…"
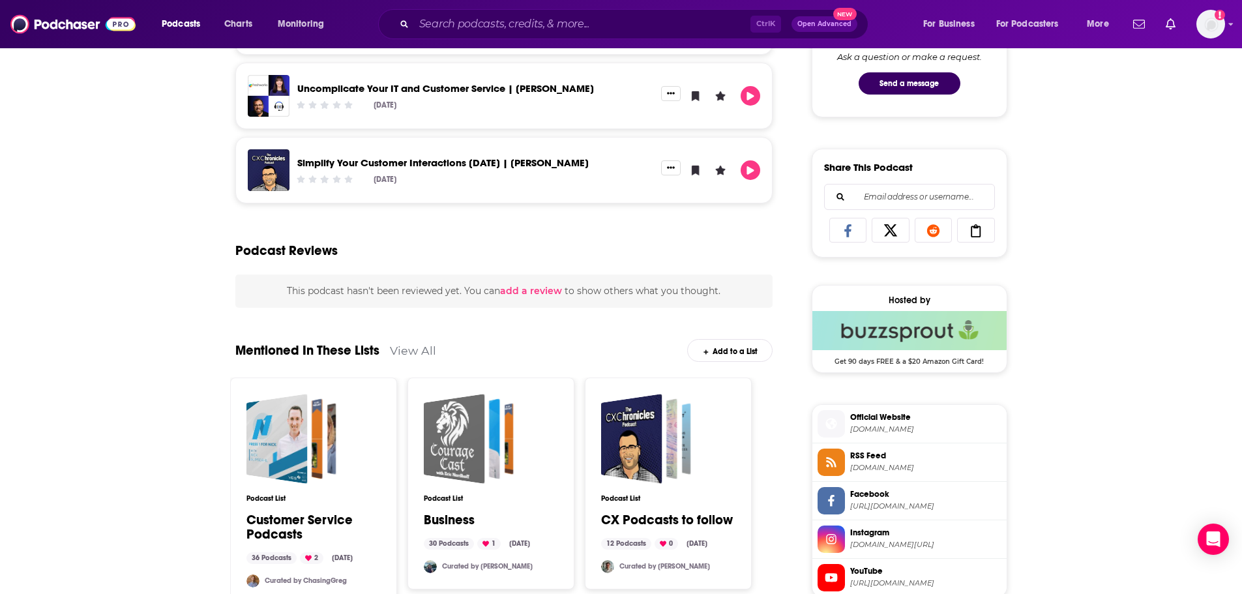
click at [147, 341] on div "About Insights Episodes 267 Reviews Credits 3 Lists 4 Similar Come join the CXN…" at bounding box center [621, 278] width 1242 height 1564
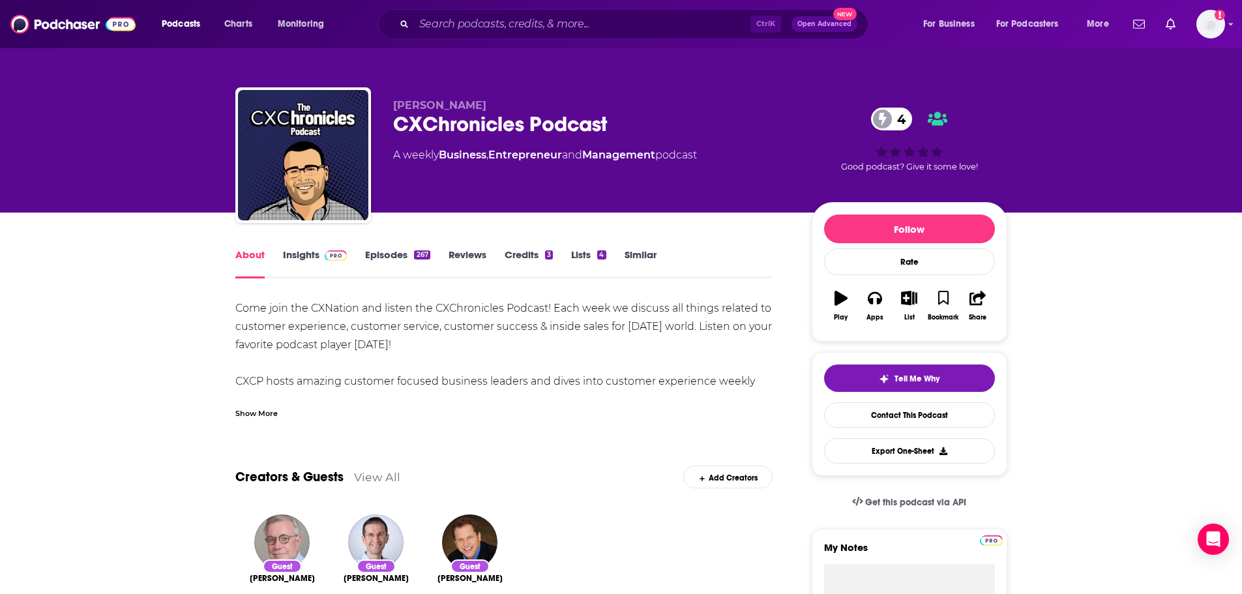
click at [292, 267] on link "Insights" at bounding box center [315, 263] width 65 height 30
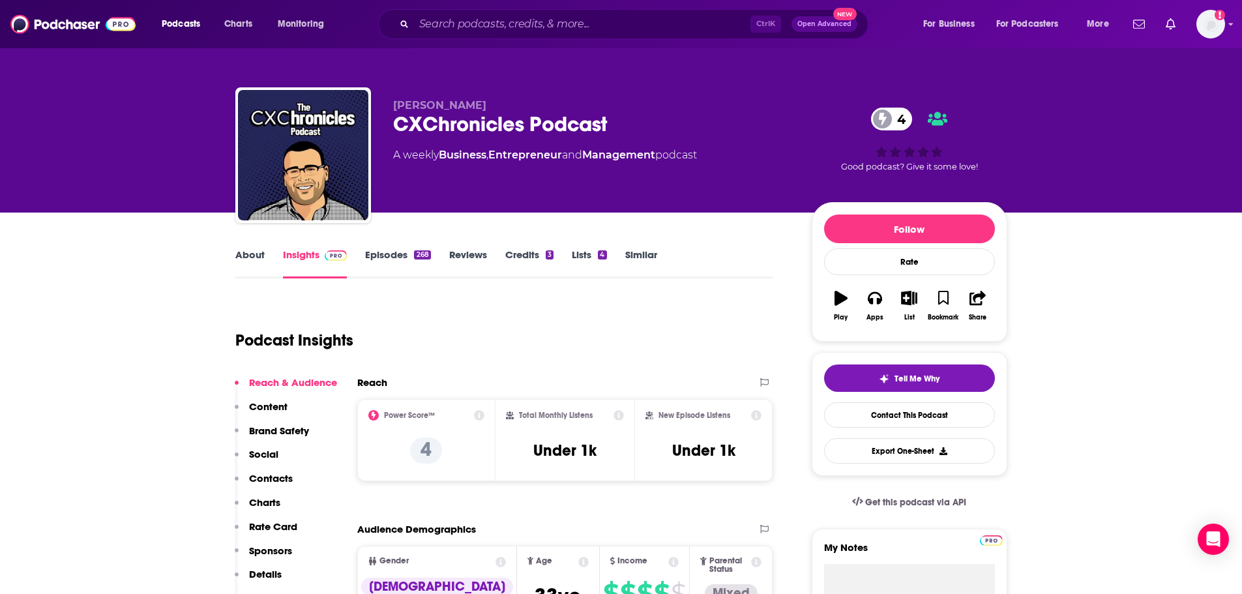
drag, startPoint x: 517, startPoint y: 106, endPoint x: 392, endPoint y: 100, distance: 125.3
click at [393, 100] on p "Adrian Brady-Cesana" at bounding box center [592, 105] width 398 height 12
copy span "Adrian Brady-Cesana"
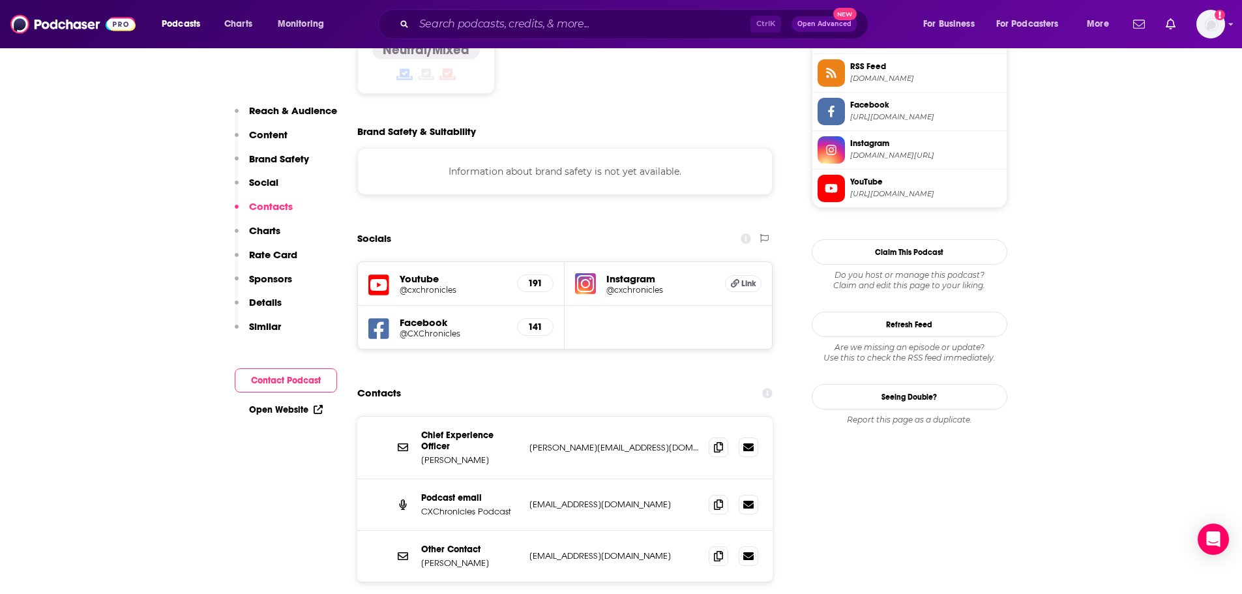
scroll to position [1303, 0]
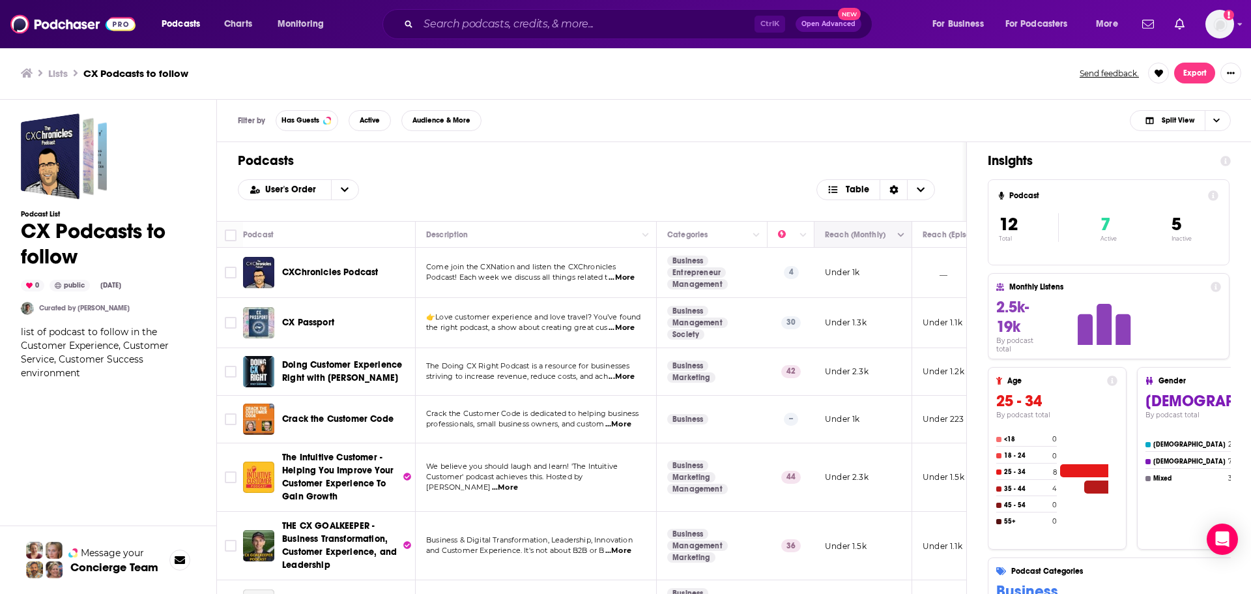
click at [881, 233] on button "Move" at bounding box center [862, 235] width 76 height 16
click at [901, 236] on icon "Column Actions" at bounding box center [901, 235] width 7 height 4
click at [869, 240] on div at bounding box center [625, 297] width 1251 height 594
click at [863, 237] on icon "Move" at bounding box center [862, 235] width 16 height 16
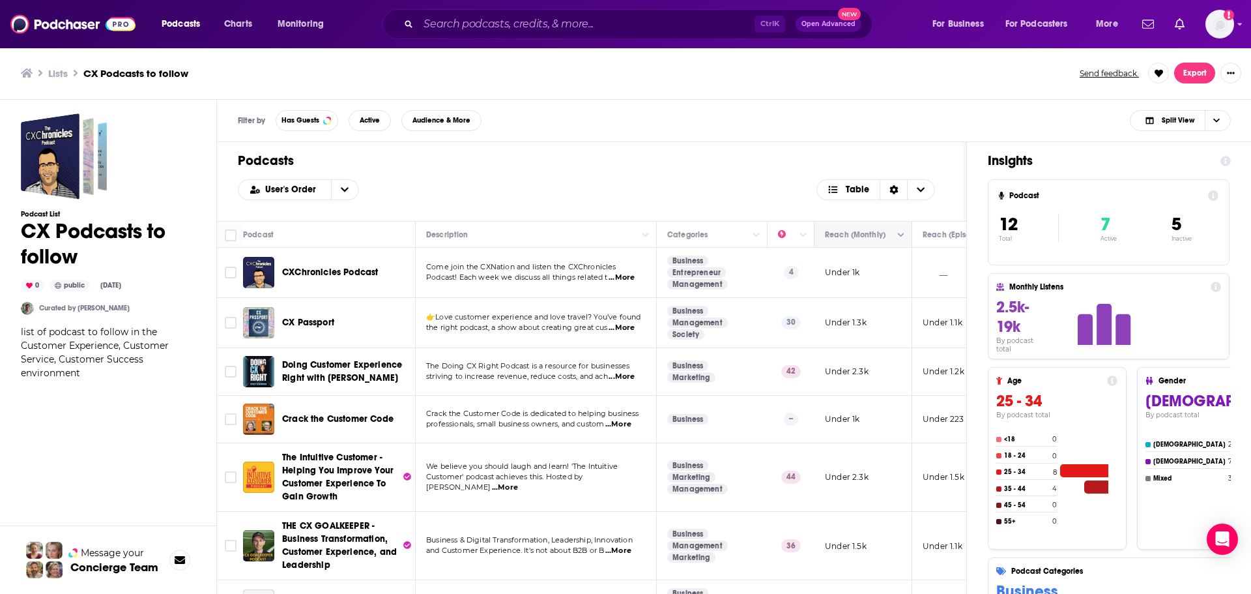
click at [863, 237] on icon "Move" at bounding box center [862, 235] width 16 height 16
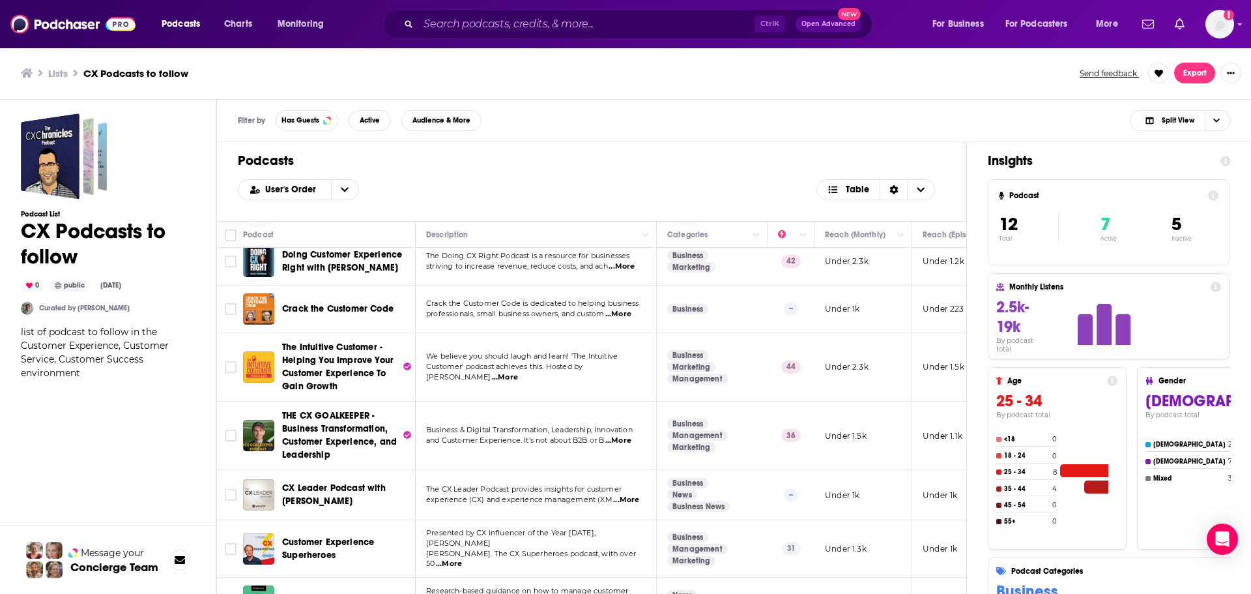
scroll to position [130, 0]
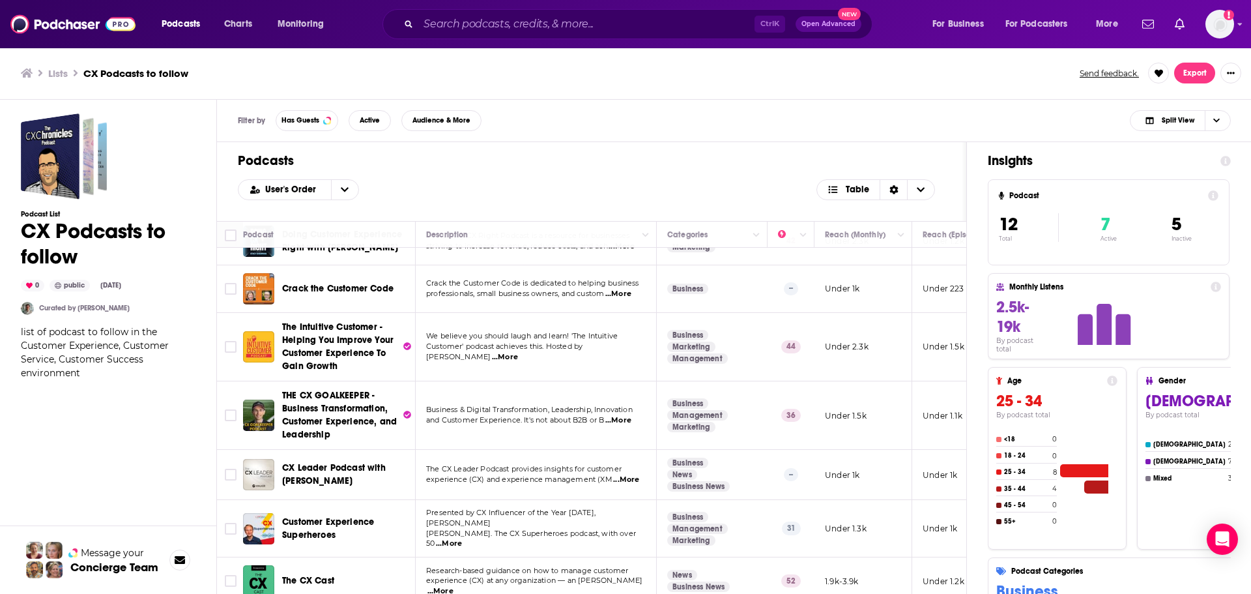
click at [624, 296] on span "...More" at bounding box center [618, 294] width 26 height 10
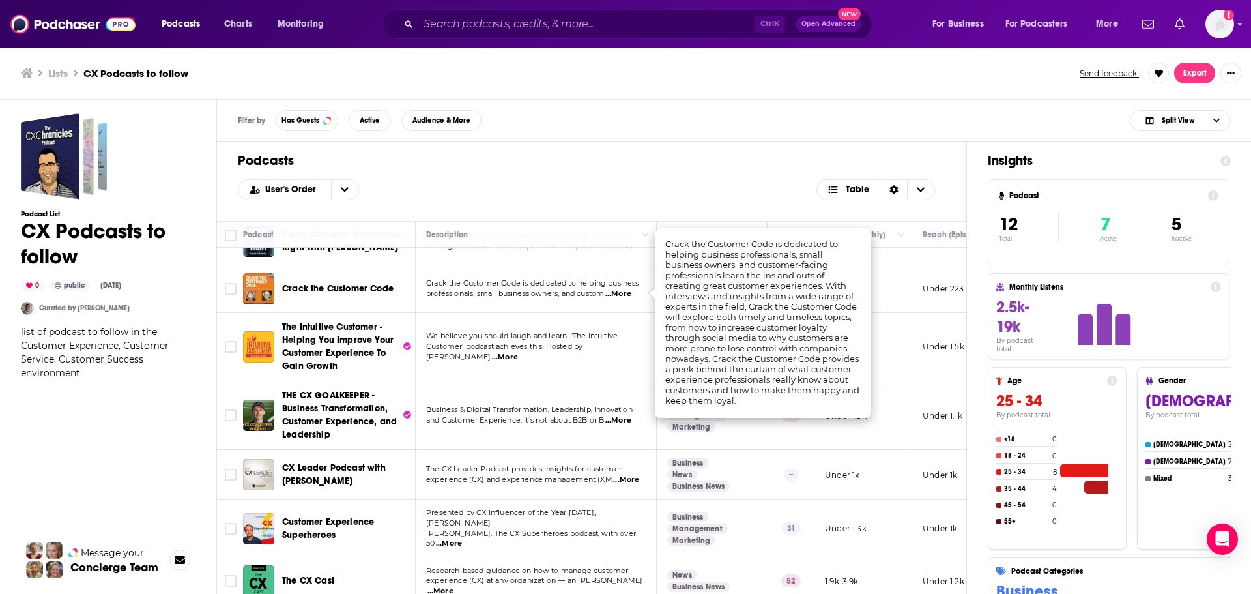
click at [617, 295] on span "...More" at bounding box center [618, 294] width 26 height 10
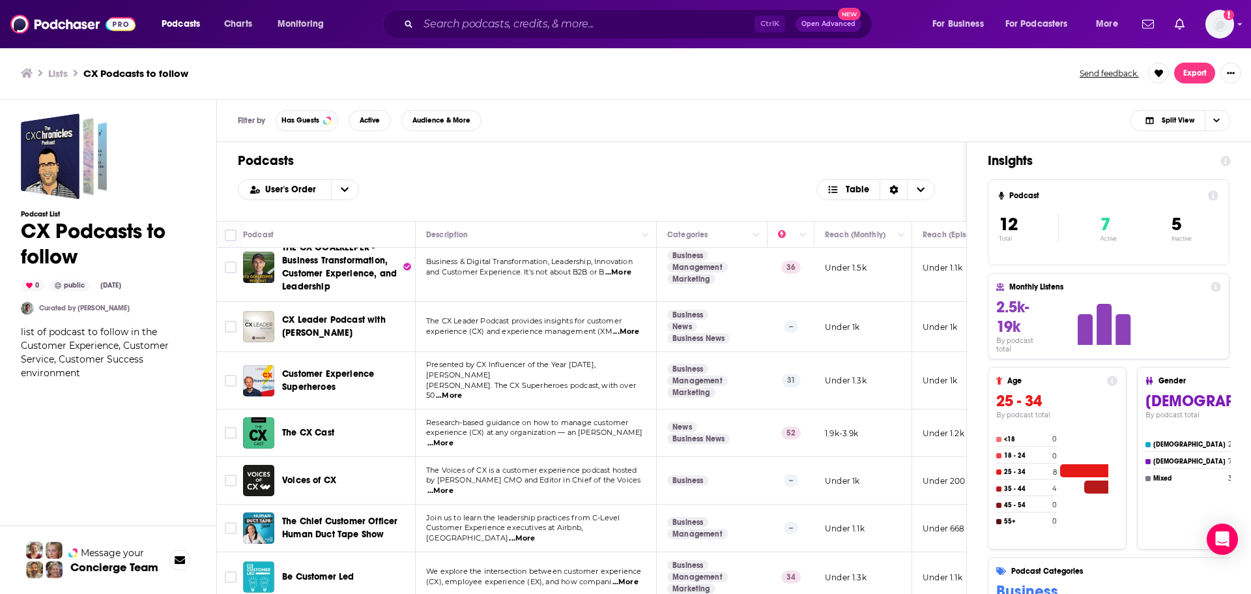
scroll to position [286, 0]
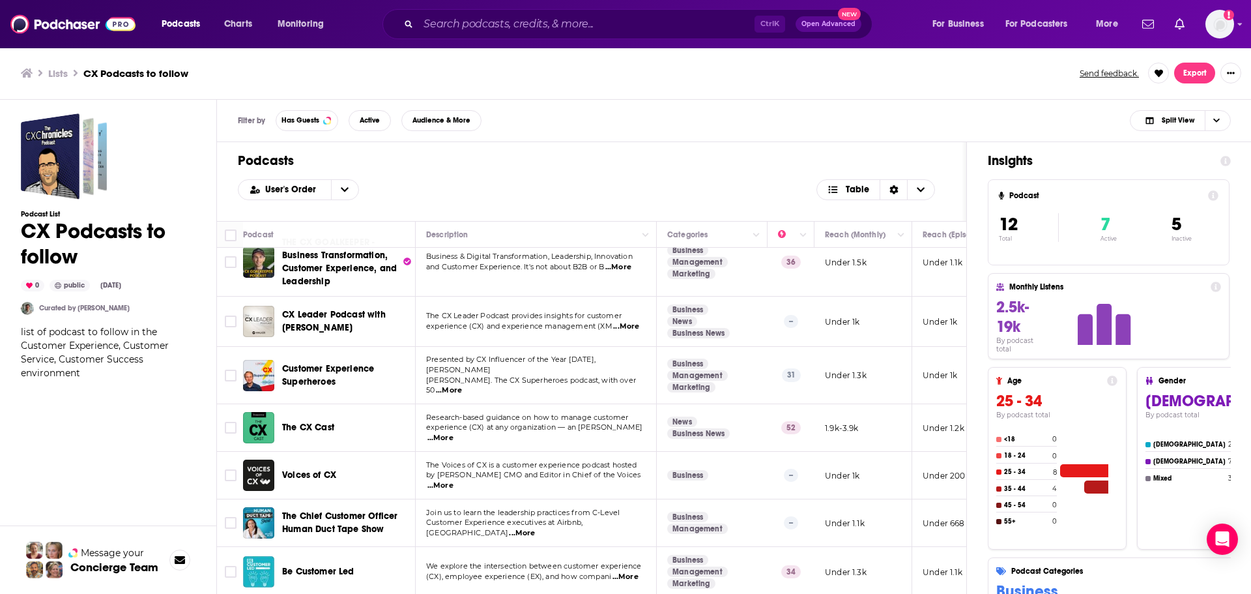
click at [450, 13] on div "Ctrl K Open Advanced New" at bounding box center [628, 24] width 490 height 30
click at [469, 23] on input "Search podcasts, credits, & more..." at bounding box center [586, 24] width 336 height 21
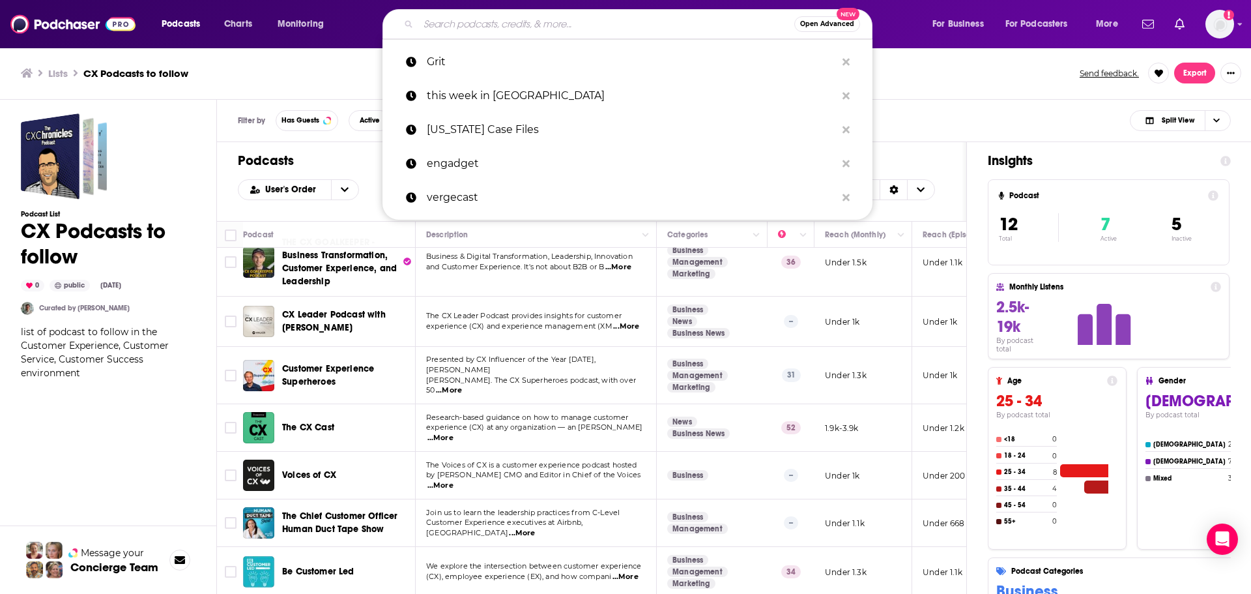
paste input "The Customer Experience Podcast"
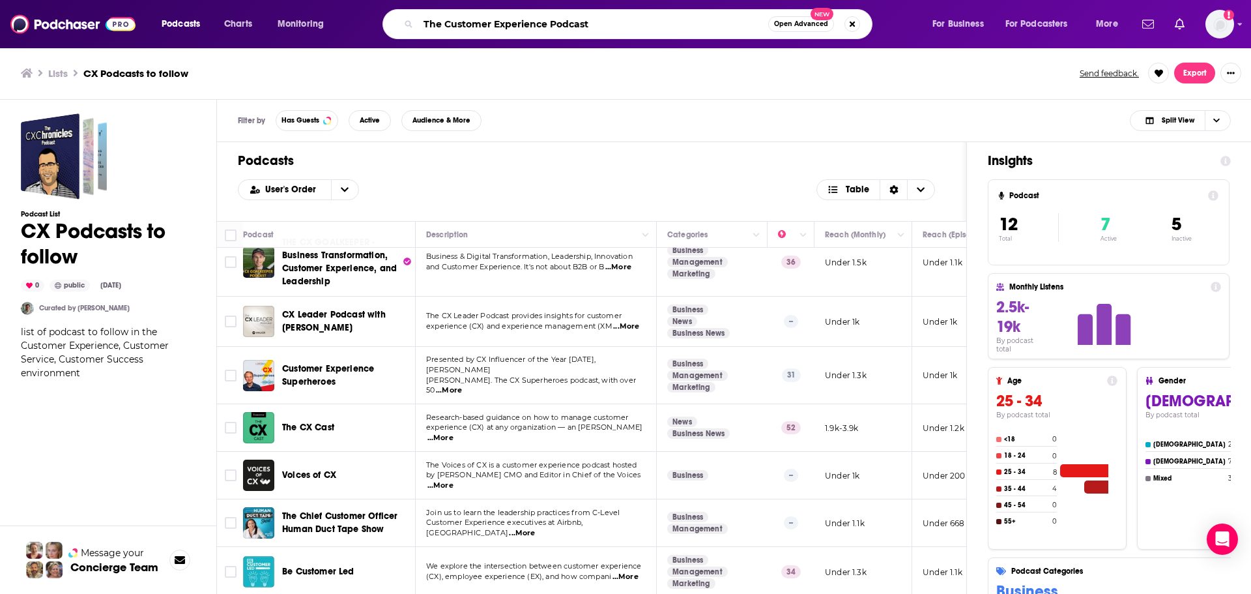
type input "The Customer Experience Podcast"
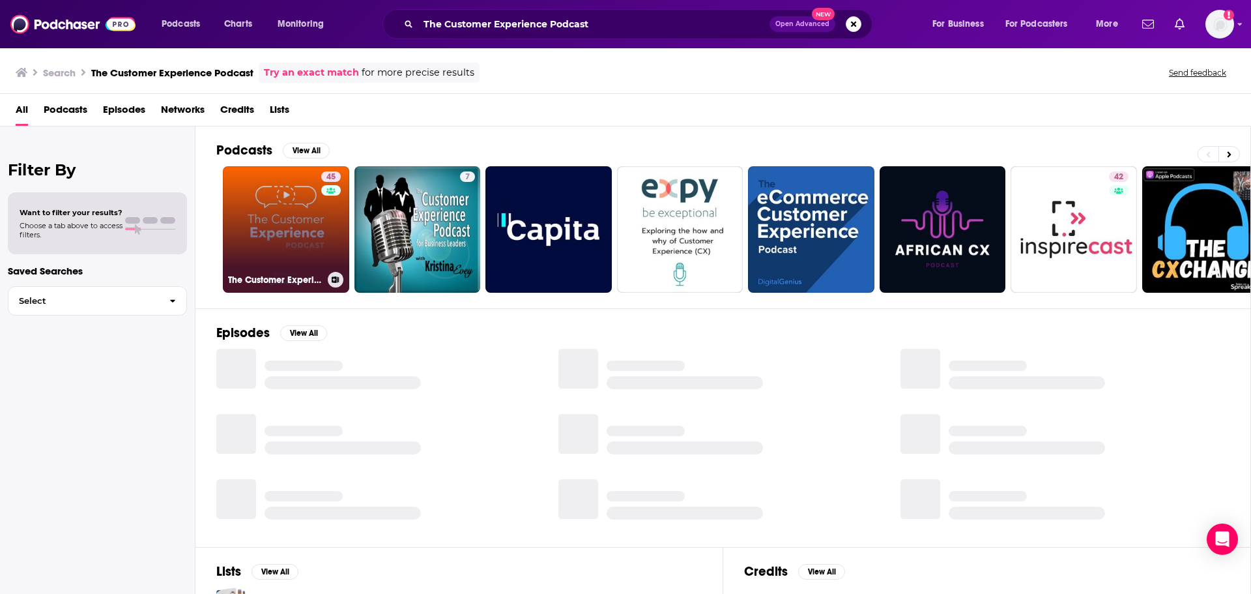
click at [279, 233] on link "45 The Customer Experience Podcast" at bounding box center [286, 229] width 126 height 126
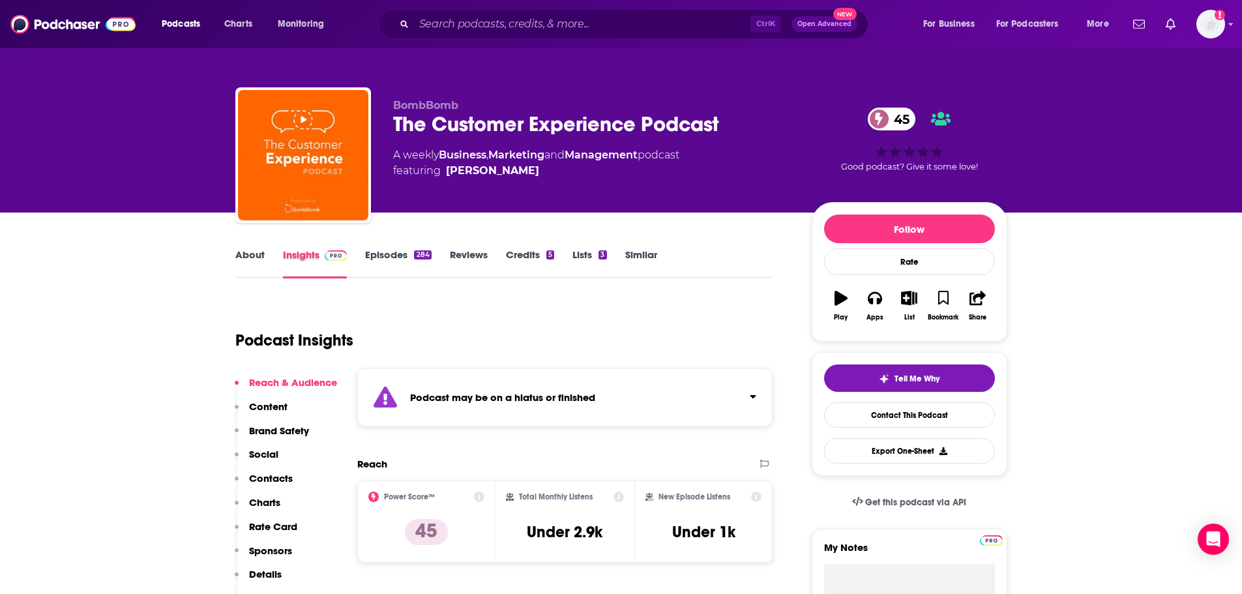
click at [360, 249] on div "Insights" at bounding box center [324, 263] width 83 height 30
click at [384, 259] on link "Episodes 284" at bounding box center [398, 263] width 66 height 30
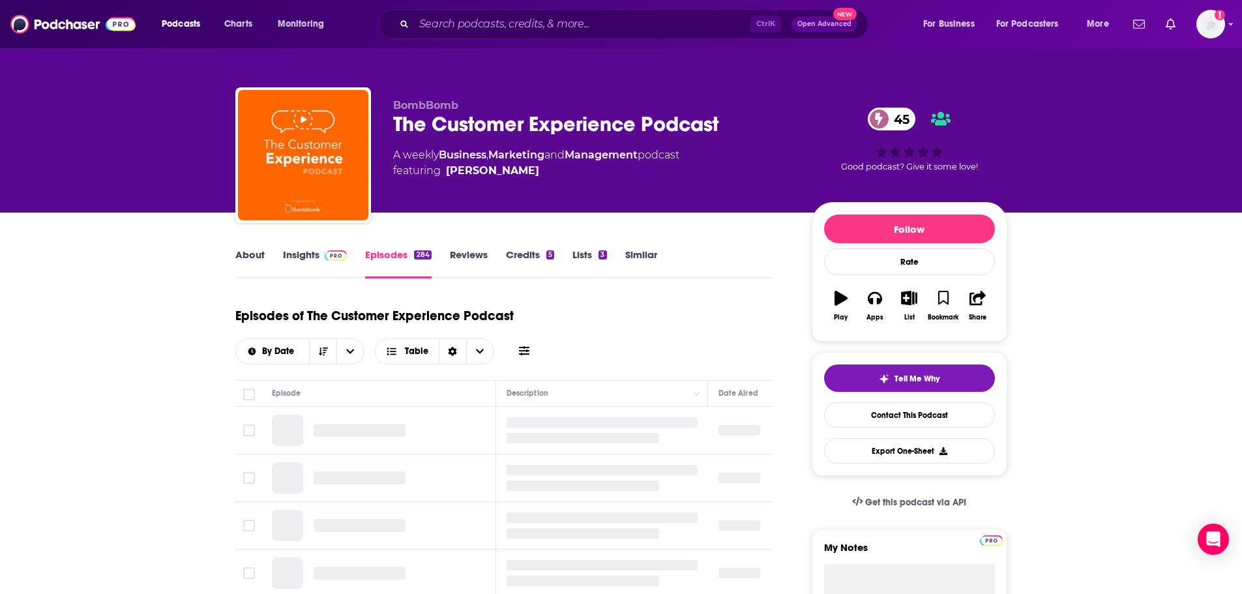
click at [316, 250] on link "Insights" at bounding box center [315, 263] width 65 height 30
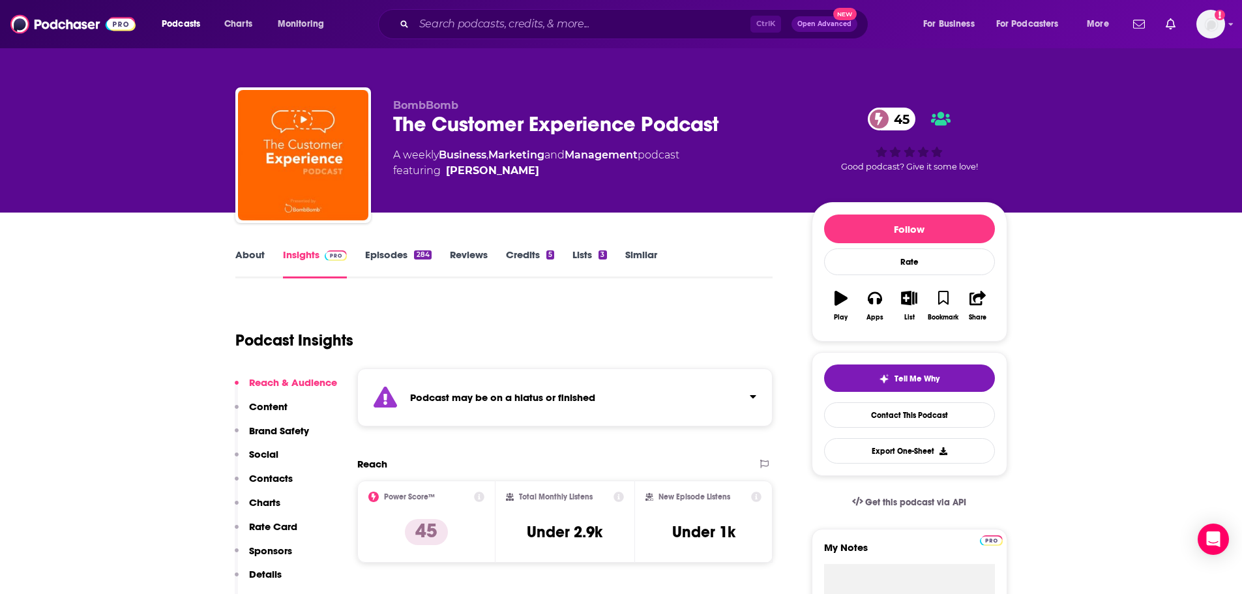
click at [385, 261] on link "Episodes 284" at bounding box center [398, 263] width 66 height 30
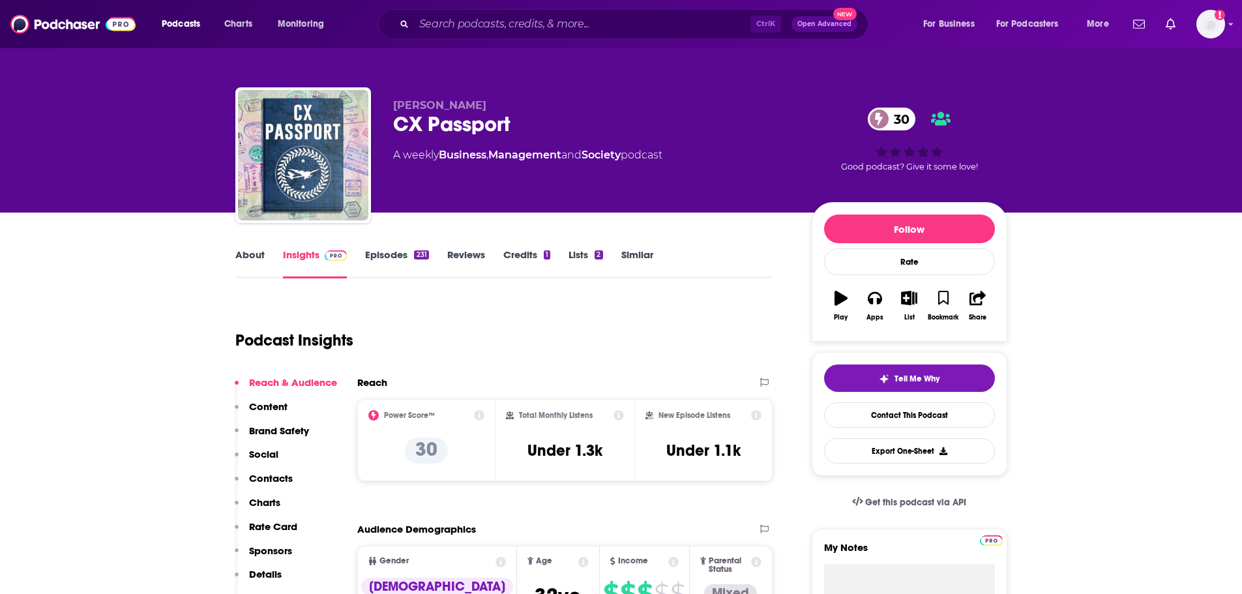
click at [249, 255] on link "About" at bounding box center [249, 263] width 29 height 30
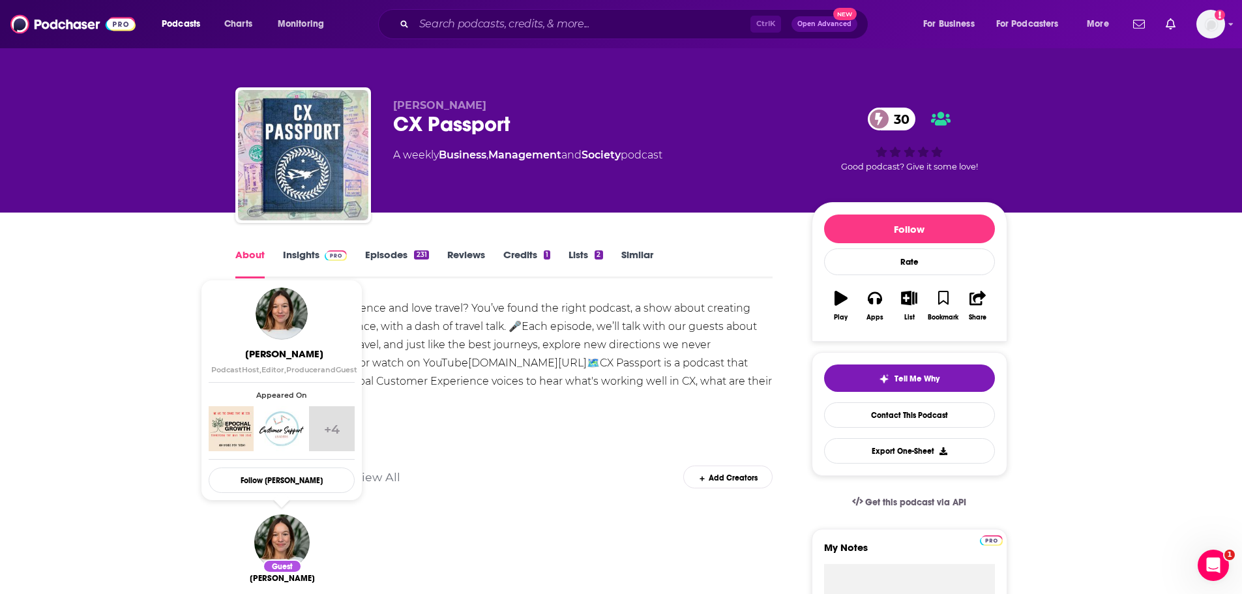
click at [307, 262] on link "Insights" at bounding box center [315, 263] width 65 height 30
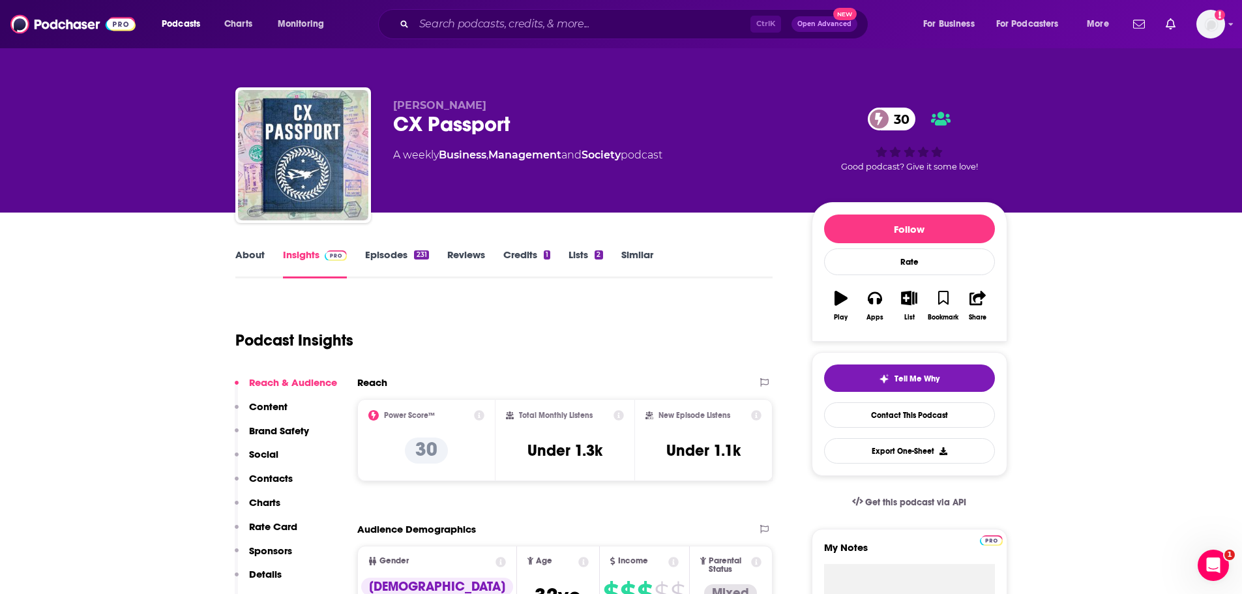
click at [400, 254] on link "Episodes 231" at bounding box center [396, 263] width 63 height 30
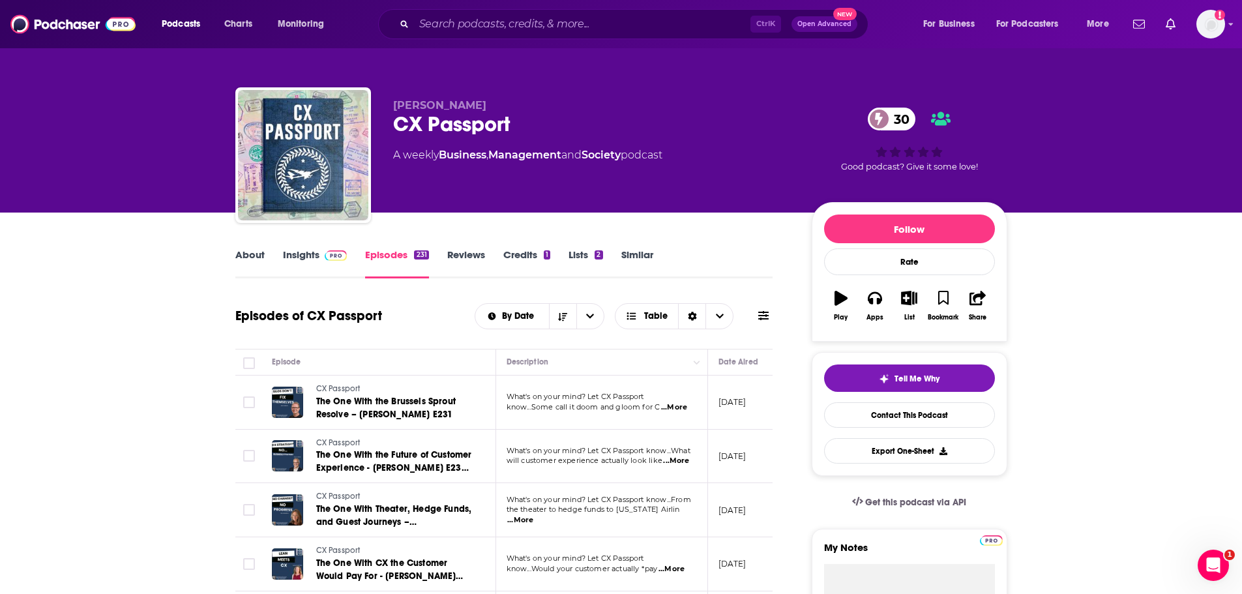
click at [678, 410] on span "...More" at bounding box center [674, 407] width 26 height 10
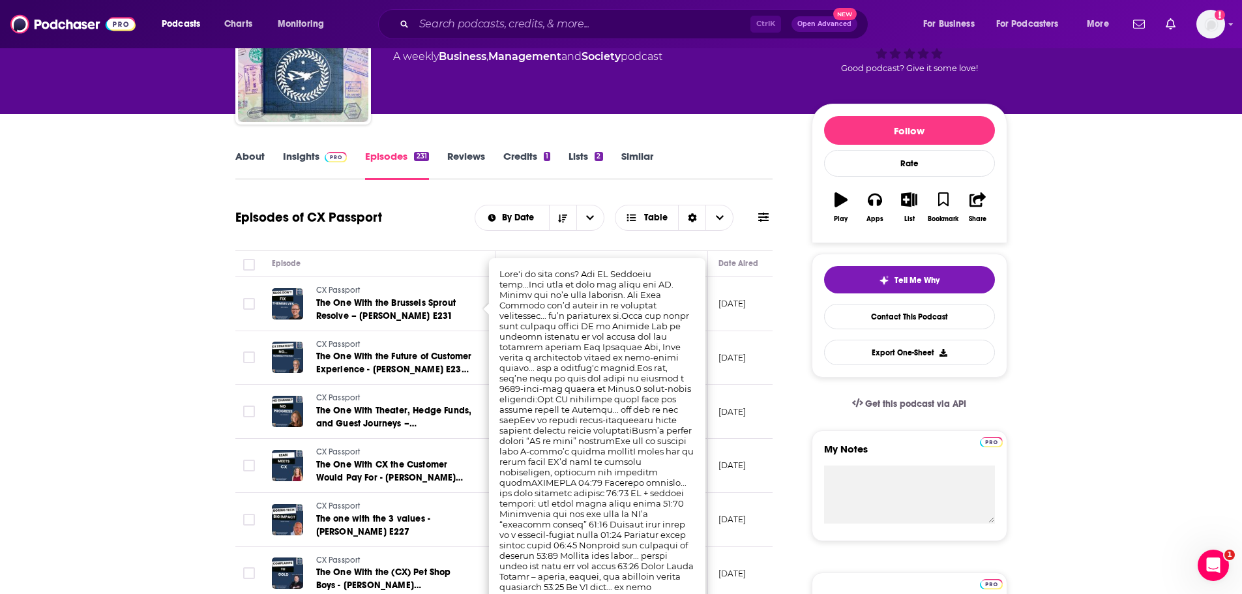
scroll to position [130, 0]
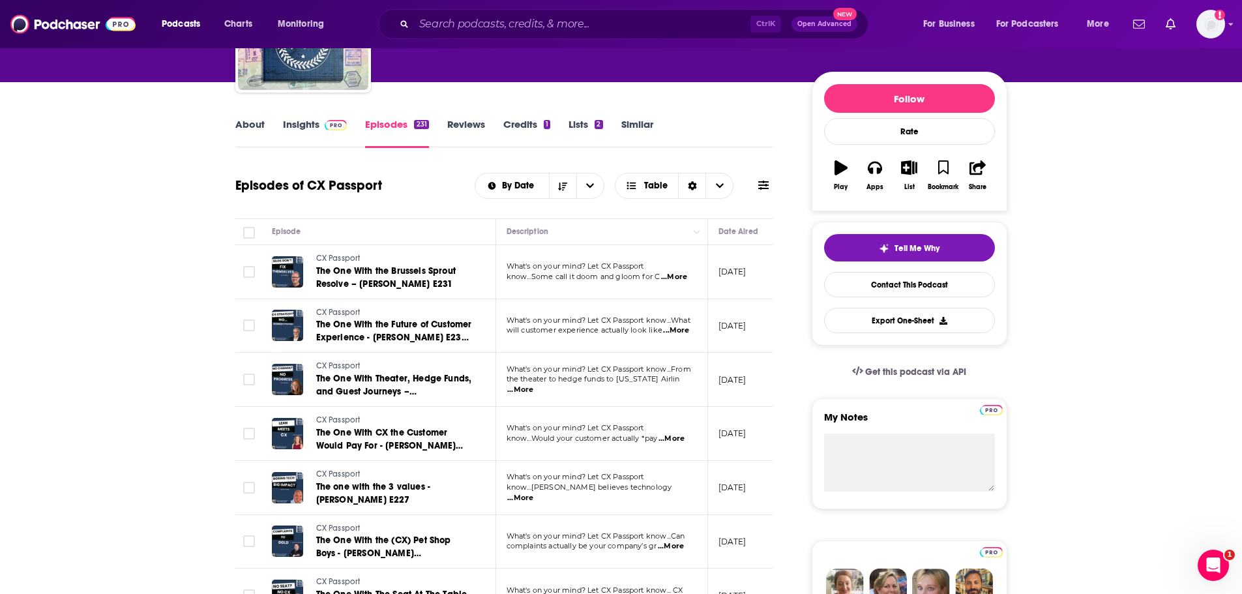
click at [685, 284] on td "What's on your mind? Let CX Passport know...Some call it doom and gloom for C .…" at bounding box center [602, 272] width 212 height 54
click at [679, 275] on span "...More" at bounding box center [674, 277] width 26 height 10
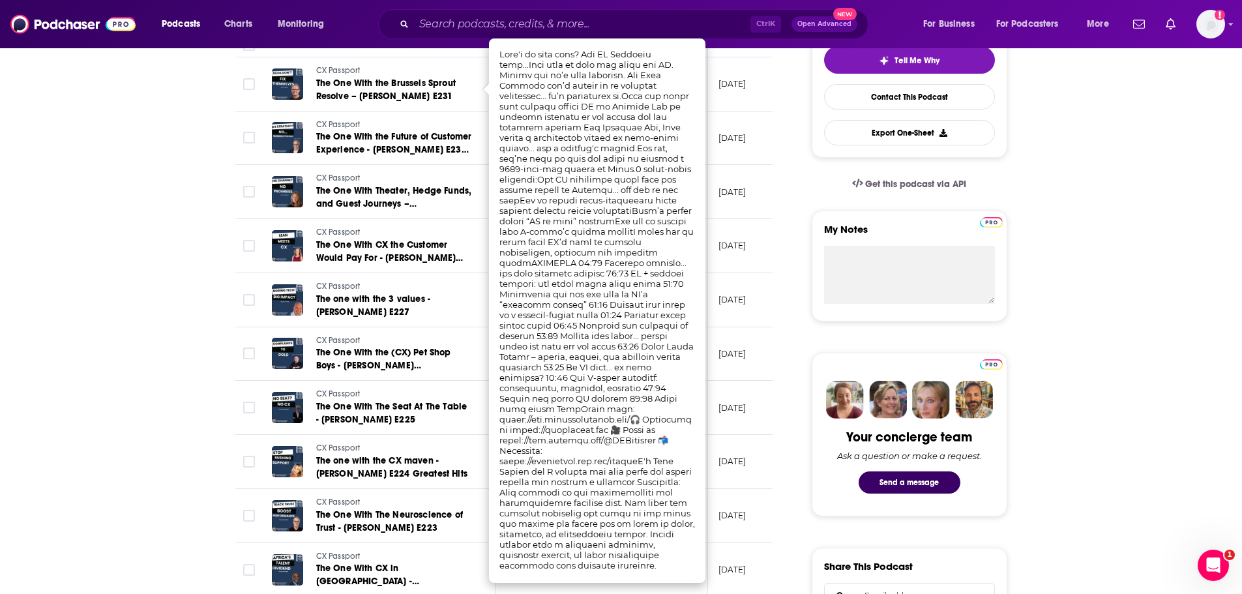
scroll to position [391, 0]
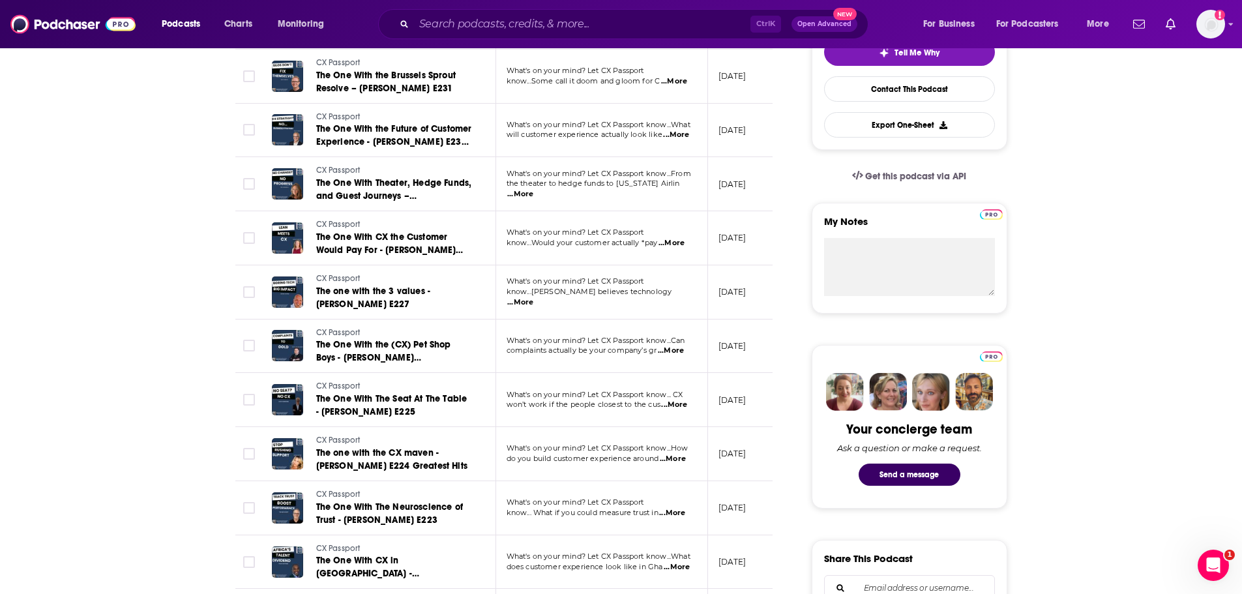
drag, startPoint x: 154, startPoint y: 250, endPoint x: 162, endPoint y: 251, distance: 7.3
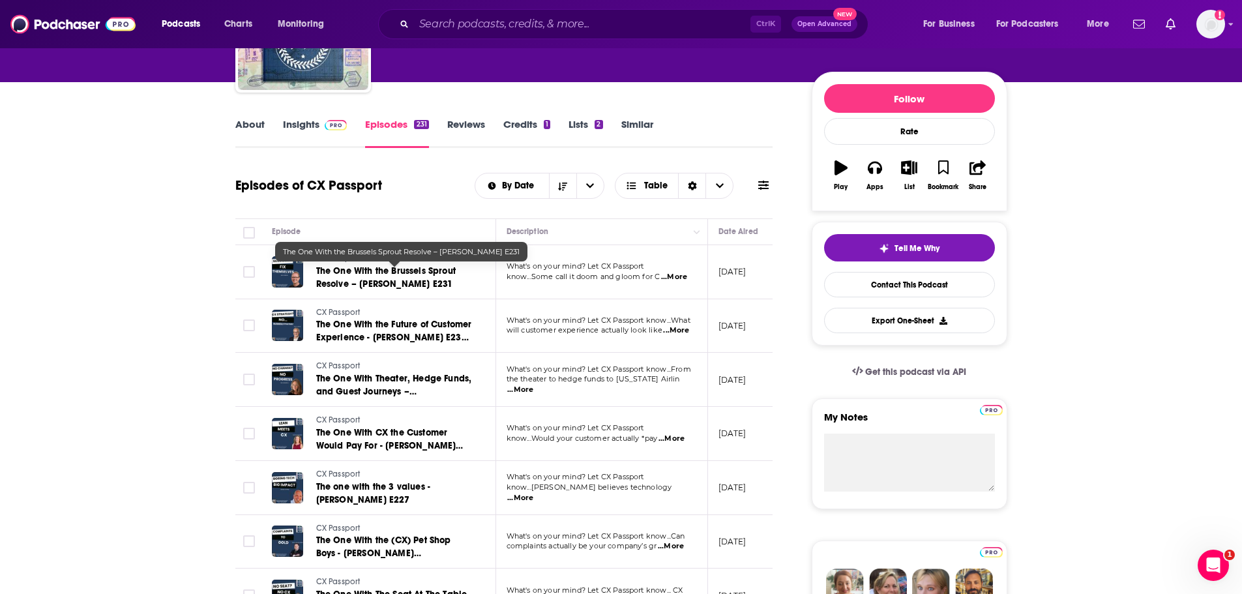
click at [361, 277] on link "The One With the Brussels Sprout Resolve – Mike Kendall E231" at bounding box center [394, 278] width 156 height 26
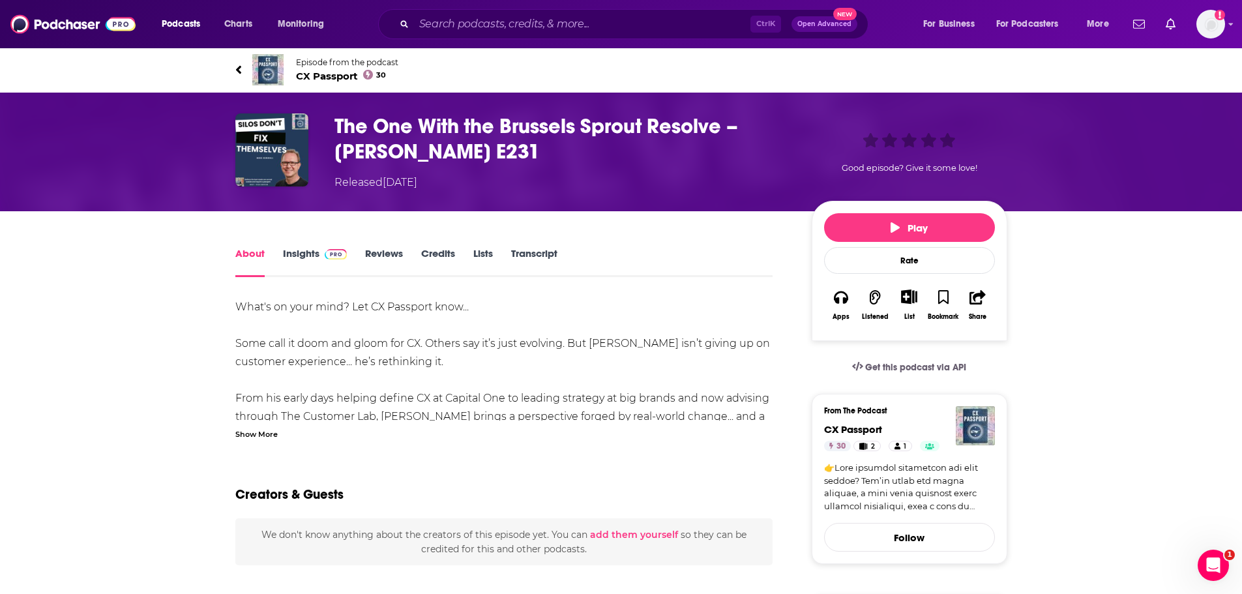
click at [247, 437] on div "Show More" at bounding box center [256, 433] width 42 height 12
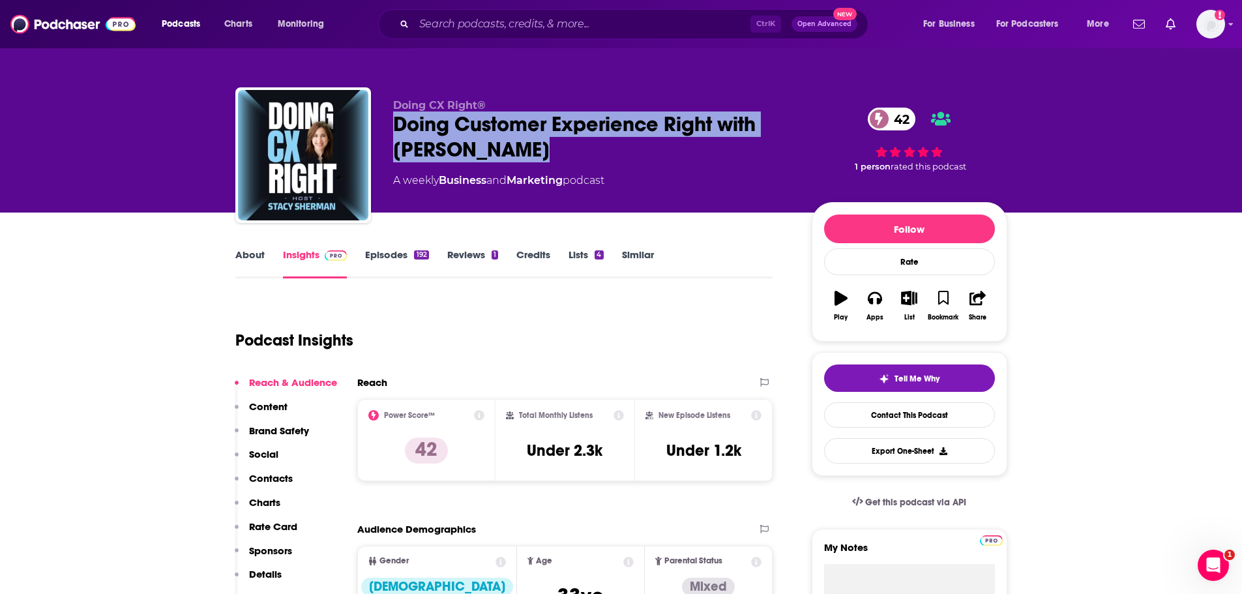
drag, startPoint x: 539, startPoint y: 143, endPoint x: 398, endPoint y: 125, distance: 141.9
click at [398, 125] on div "Doing Customer Experience Right‬ with Stacy Sherman 42" at bounding box center [592, 136] width 398 height 51
copy h2 "Doing Customer Experience Right‬ with Stacy Sherman"
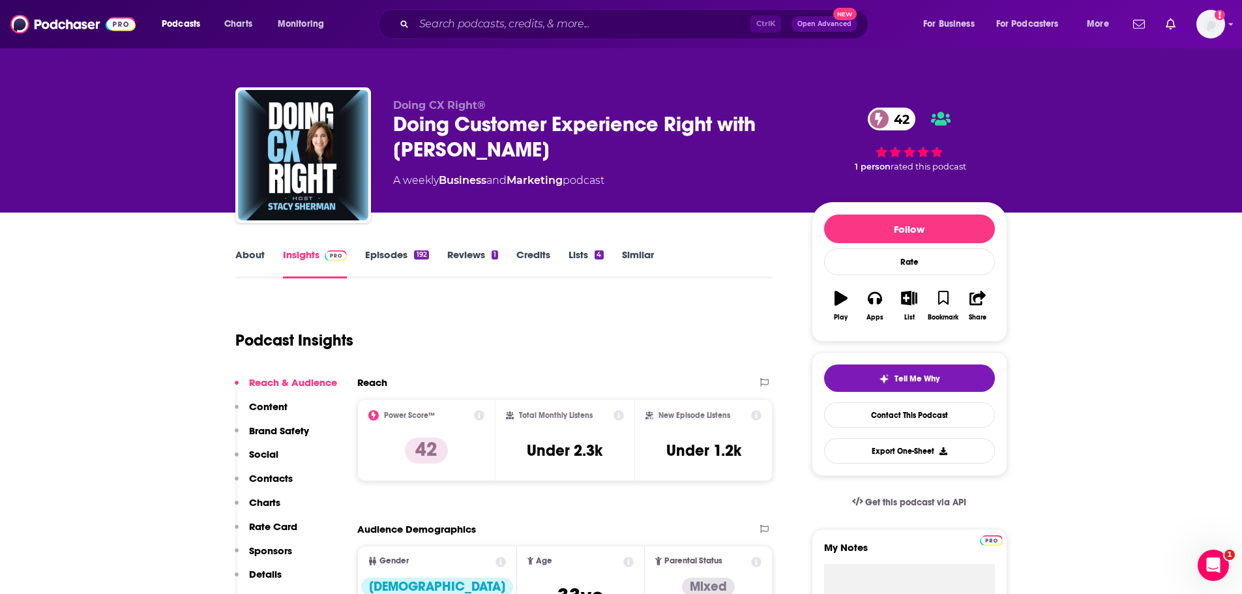
click at [241, 257] on link "About" at bounding box center [249, 263] width 29 height 30
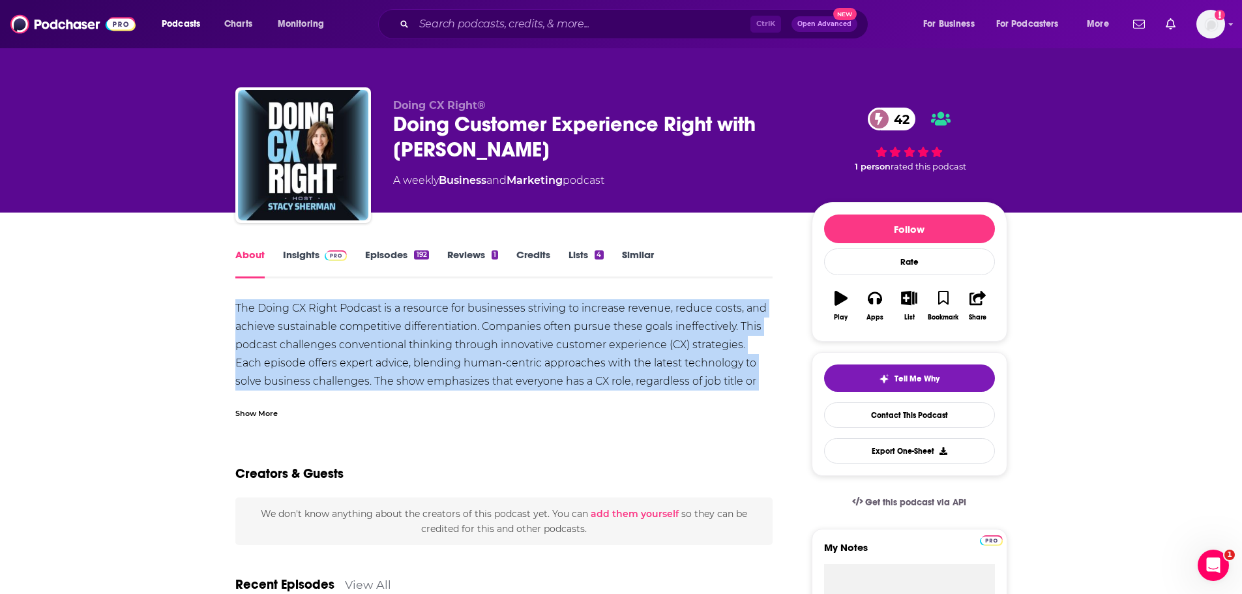
drag, startPoint x: 221, startPoint y: 309, endPoint x: 710, endPoint y: 383, distance: 494.3
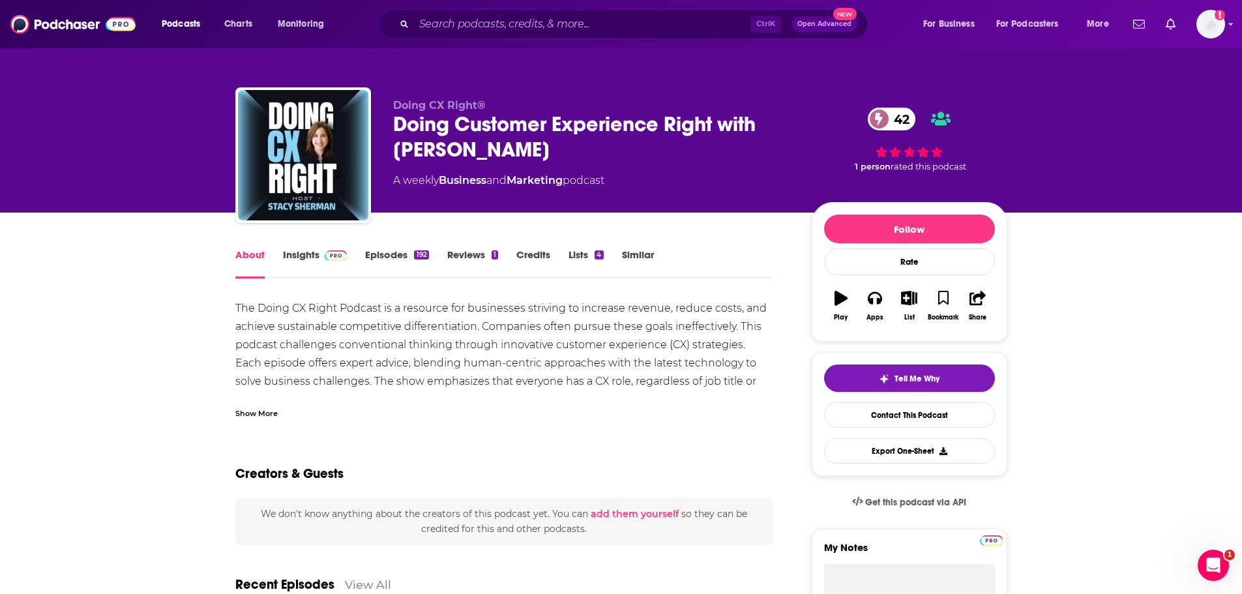
click at [273, 417] on div "Show More" at bounding box center [256, 412] width 42 height 12
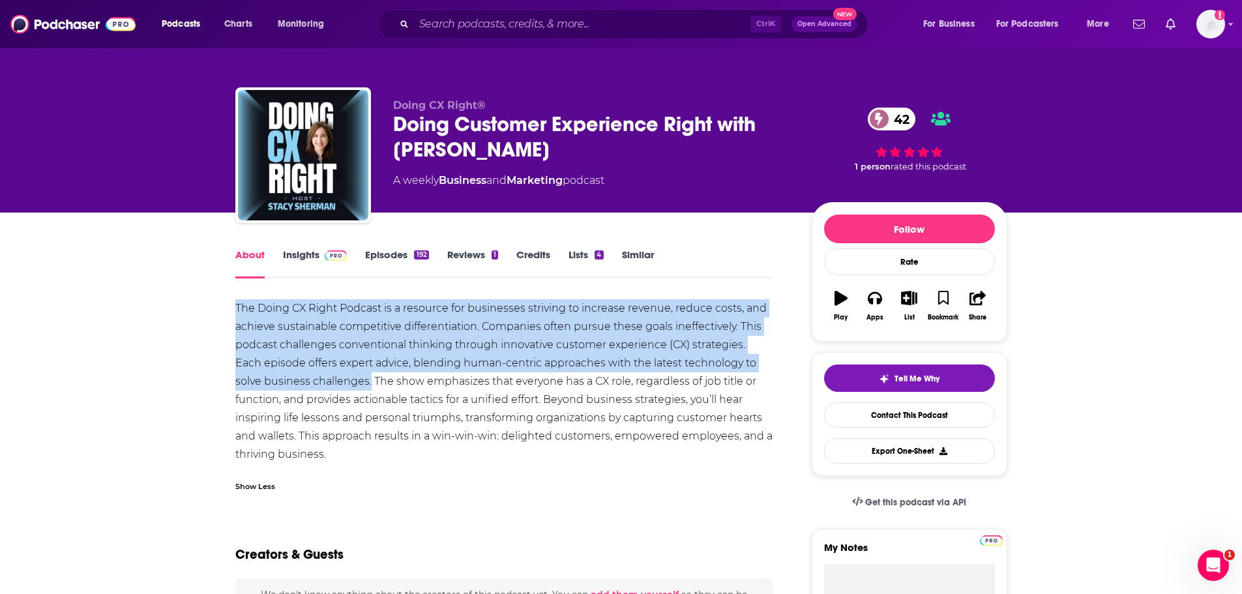
drag, startPoint x: 225, startPoint y: 310, endPoint x: 341, endPoint y: 385, distance: 138.1
copy div "The Doing CX Right Podcast is a resource for businesses striving to increase re…"
click at [319, 257] on span at bounding box center [333, 254] width 28 height 12
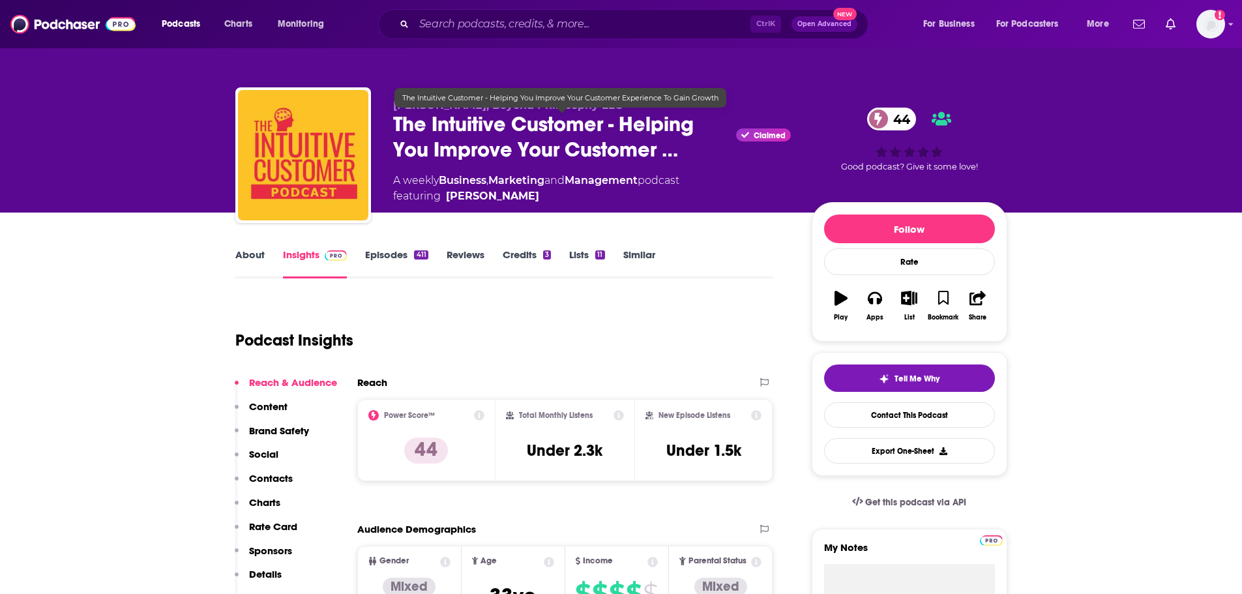
click at [668, 157] on span "The Intuitive Customer - Helping You Improve Your Customer …" at bounding box center [562, 136] width 338 height 51
click at [672, 150] on span "The Intuitive Customer - Helping You Improve Your Customer …" at bounding box center [562, 136] width 338 height 51
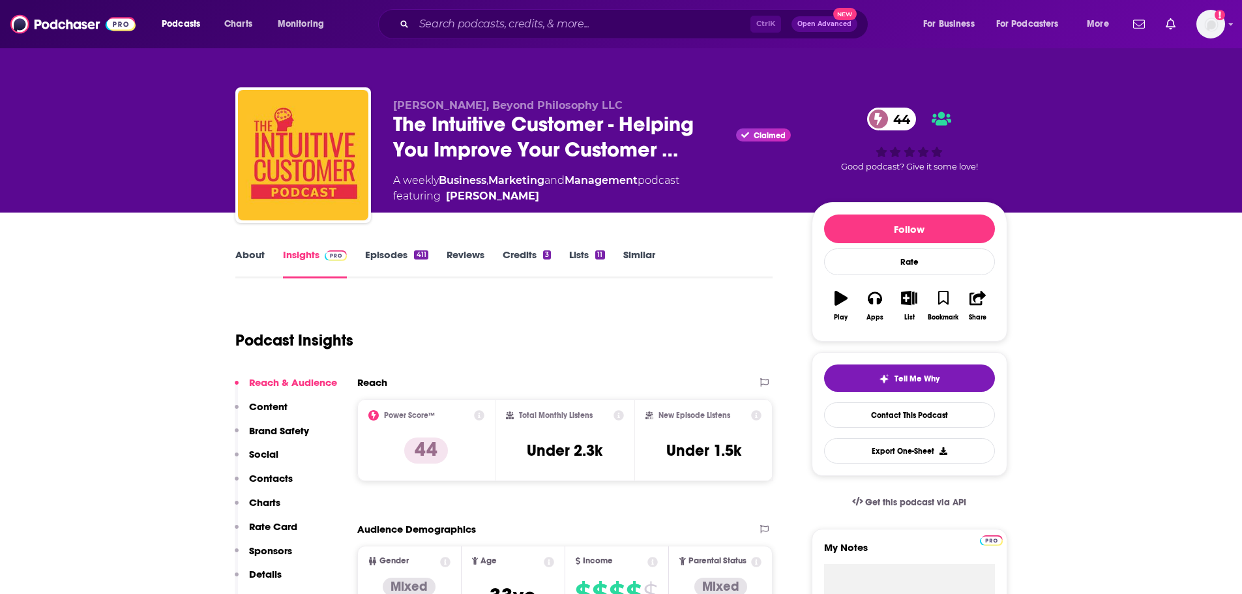
click at [387, 254] on link "Episodes 411" at bounding box center [396, 263] width 63 height 30
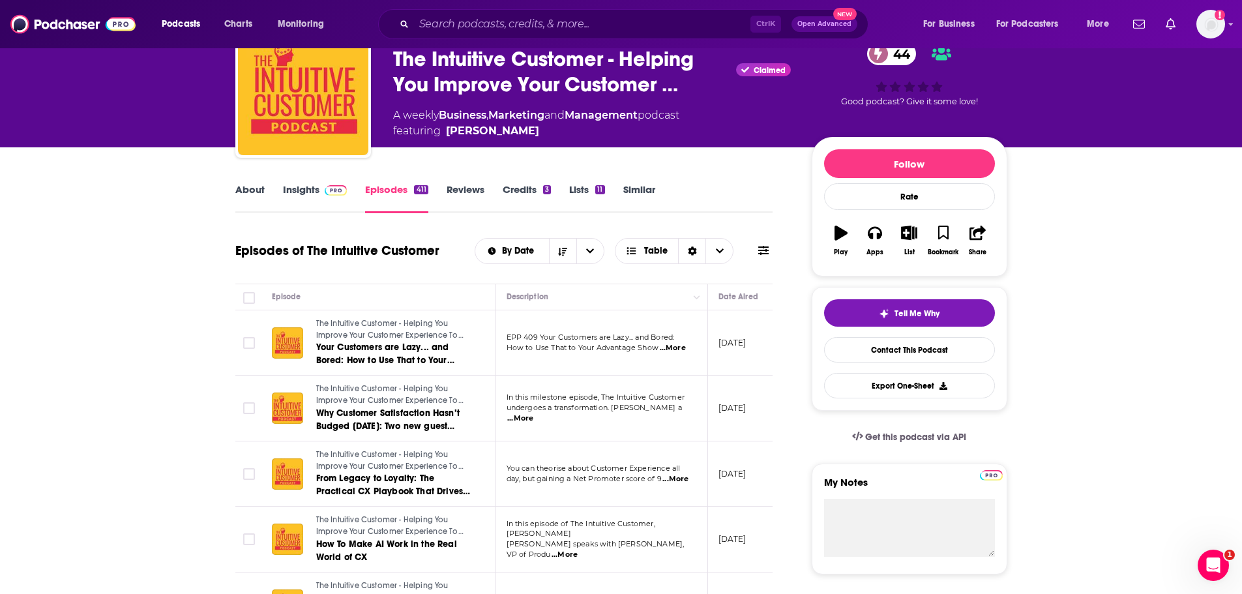
click at [675, 347] on span "...More" at bounding box center [673, 348] width 26 height 10
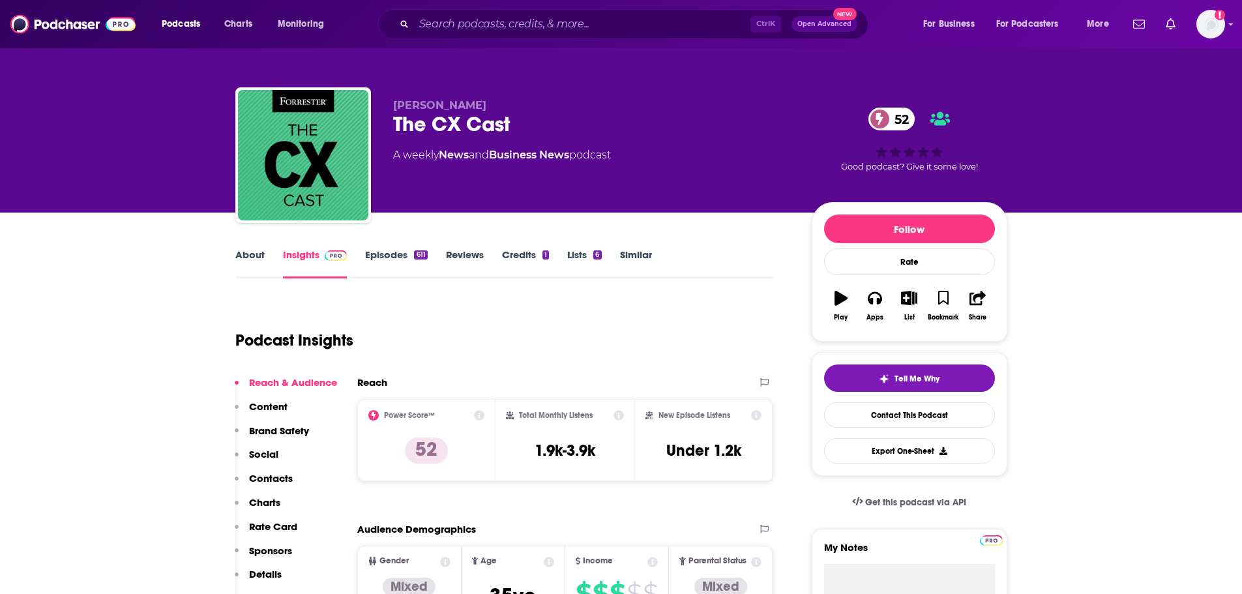
click at [259, 254] on link "About" at bounding box center [249, 263] width 29 height 30
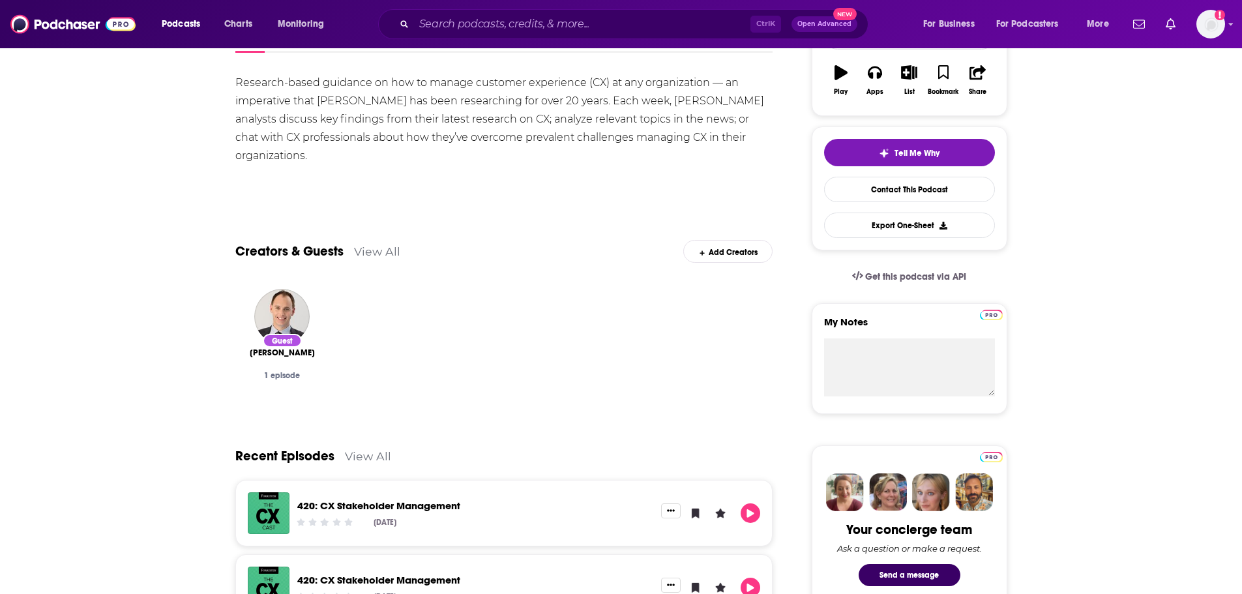
scroll to position [75, 0]
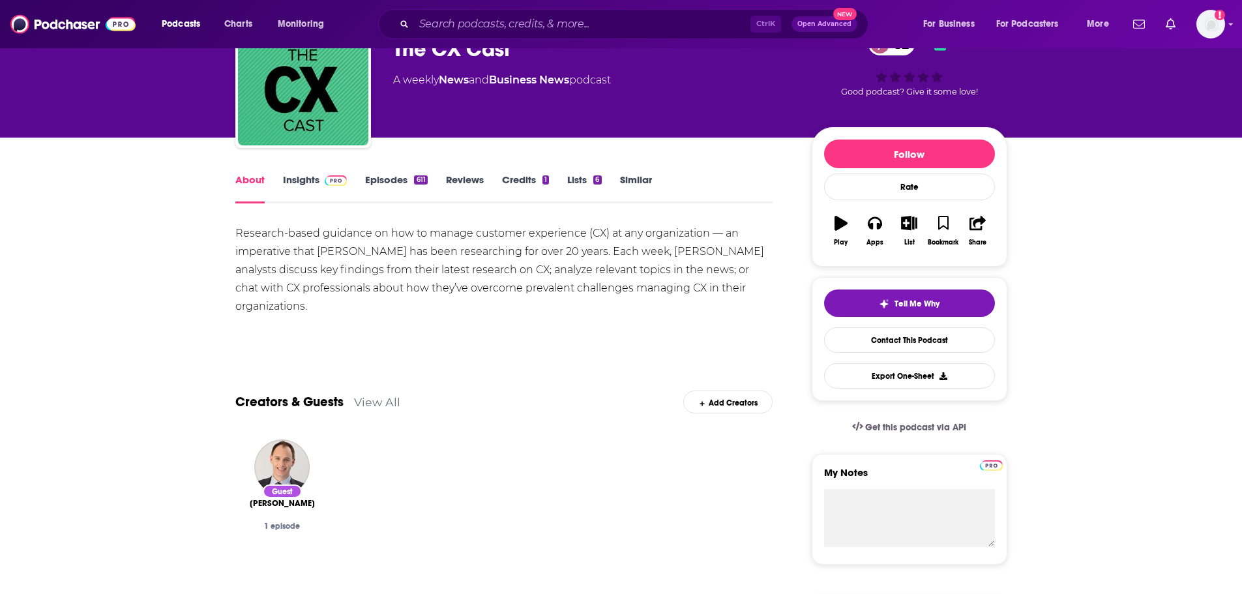
click at [298, 189] on link "Insights" at bounding box center [315, 188] width 65 height 30
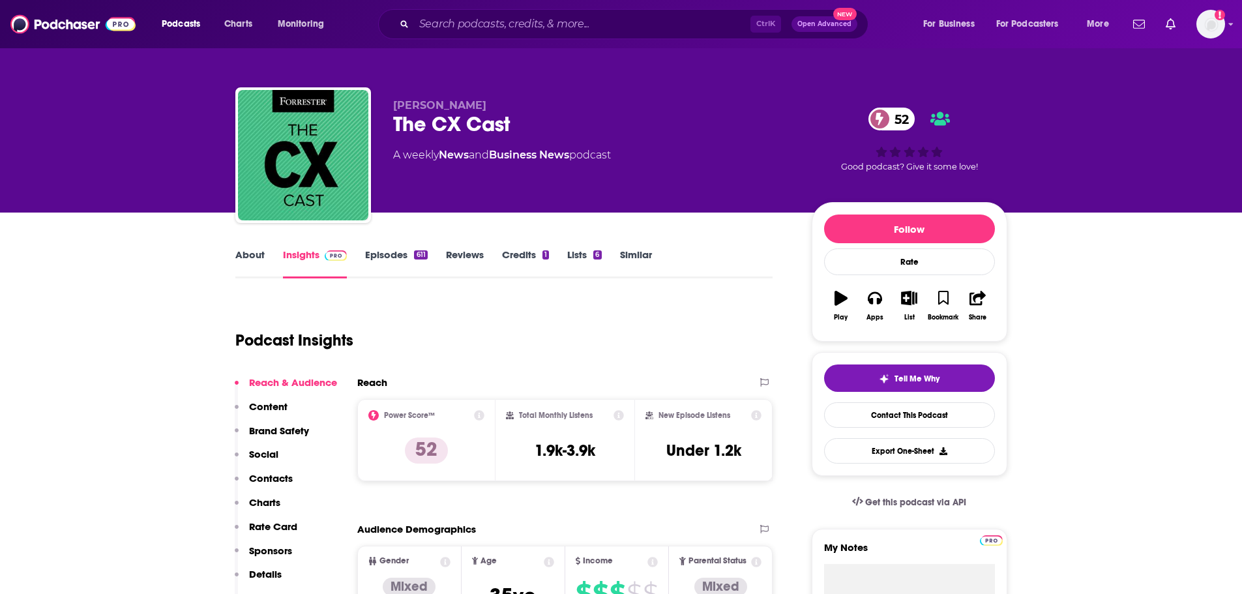
click at [259, 252] on link "About" at bounding box center [249, 263] width 29 height 30
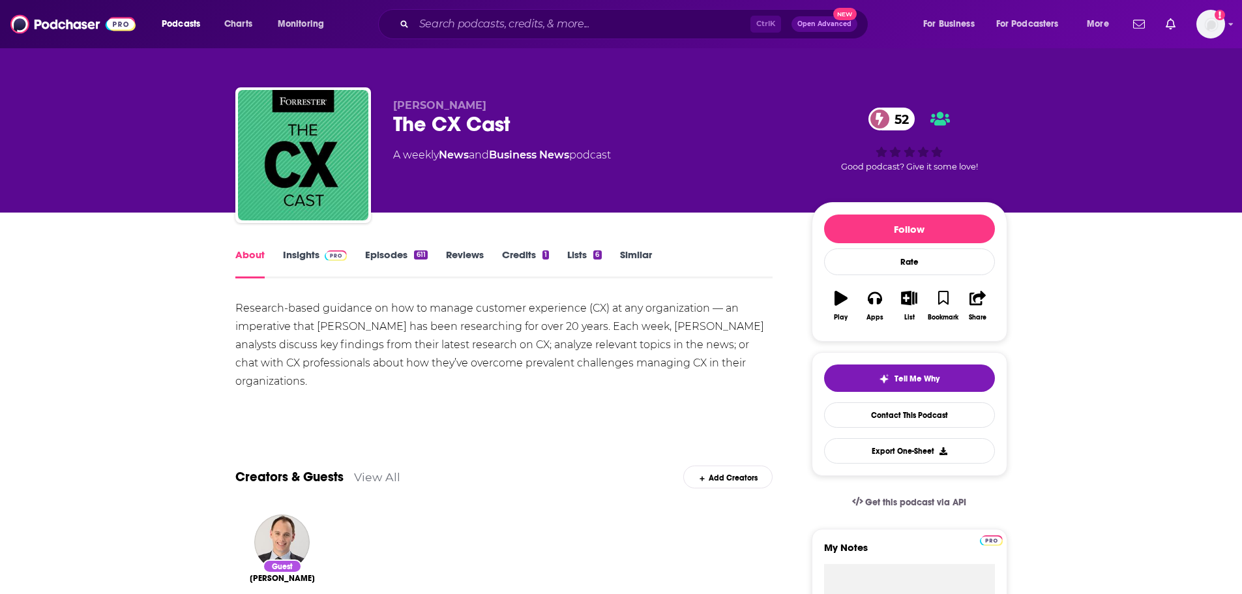
click at [393, 258] on link "Episodes 611" at bounding box center [396, 263] width 62 height 30
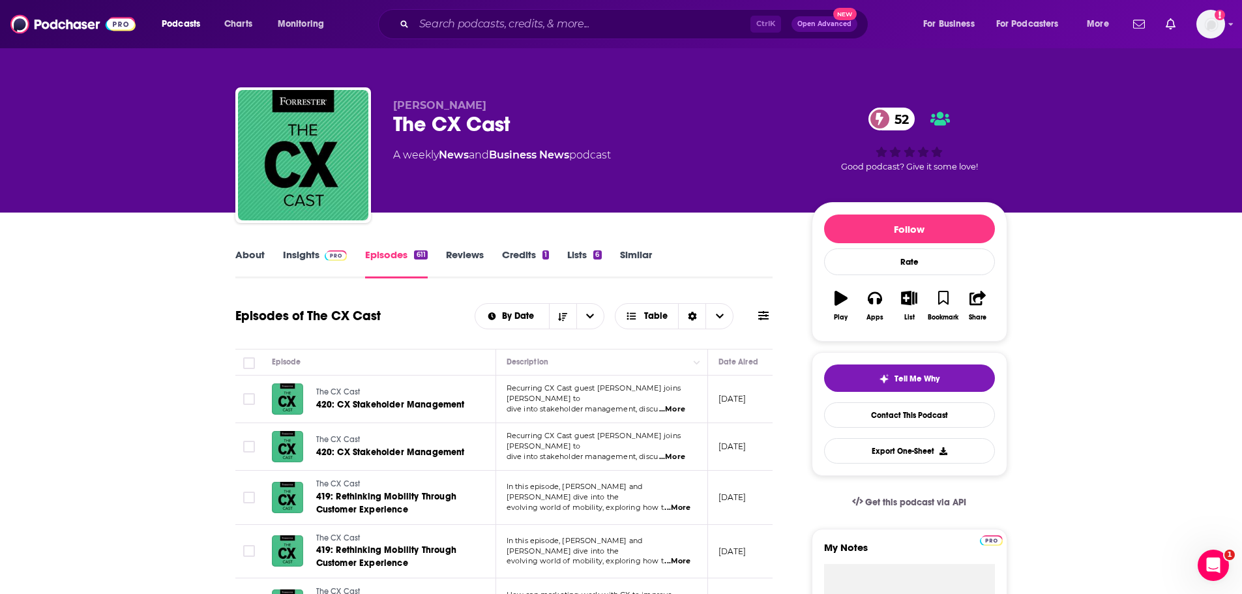
click at [261, 251] on link "About" at bounding box center [249, 263] width 29 height 30
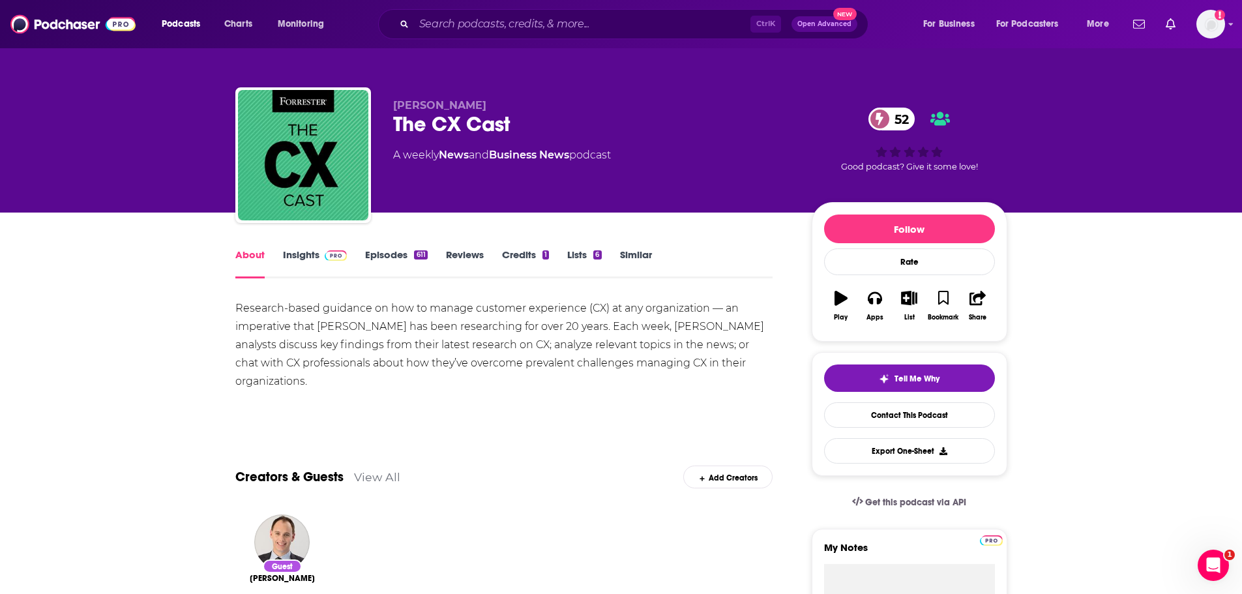
click at [315, 250] on link "Insights" at bounding box center [315, 263] width 65 height 30
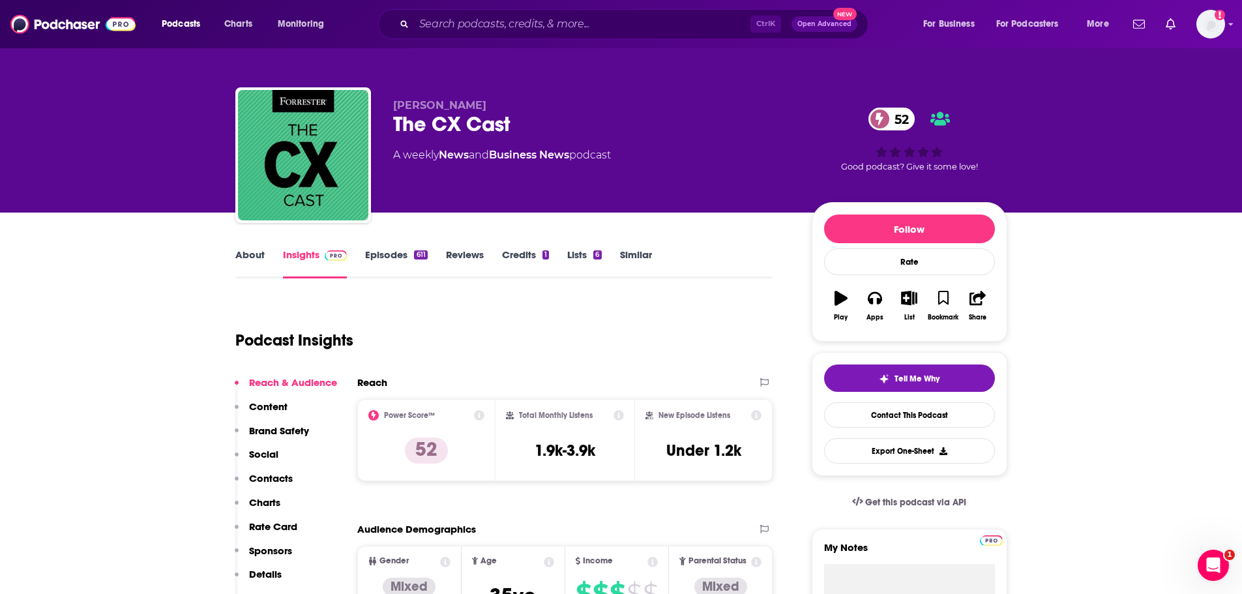
click at [249, 256] on link "About" at bounding box center [249, 263] width 29 height 30
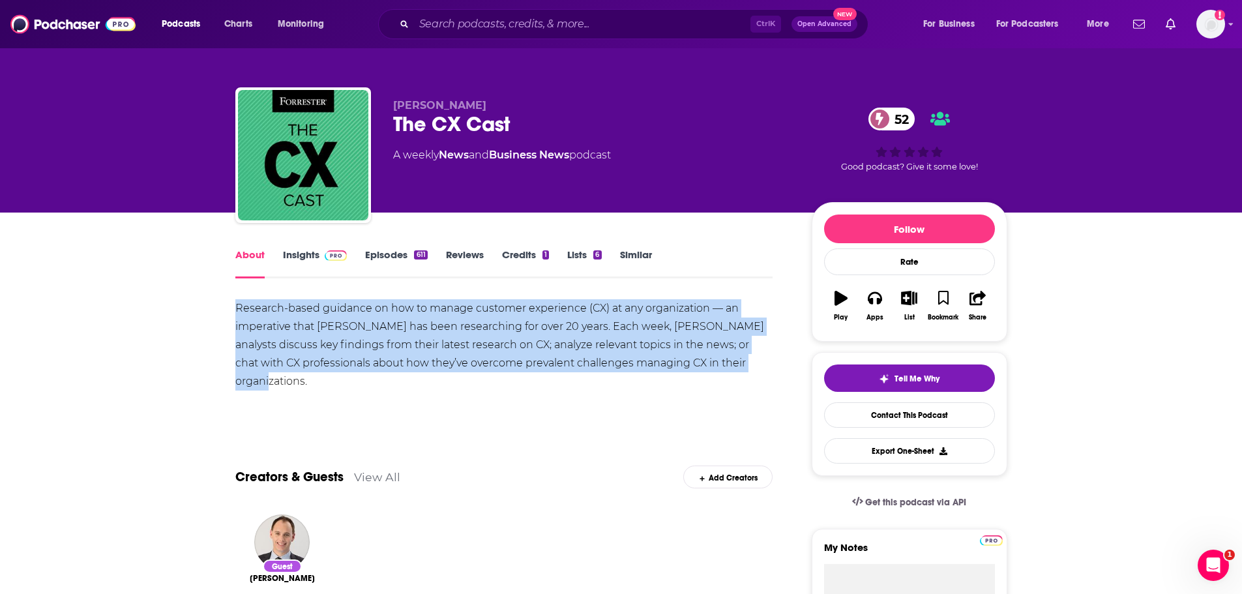
drag, startPoint x: 232, startPoint y: 305, endPoint x: 755, endPoint y: 411, distance: 533.2
copy div "Research-based guidance on how to manage customer experience (CX) at any organi…"
click at [308, 258] on link "Insights" at bounding box center [315, 263] width 65 height 30
